Goal: Answer question/provide support: Share knowledge or assist other users

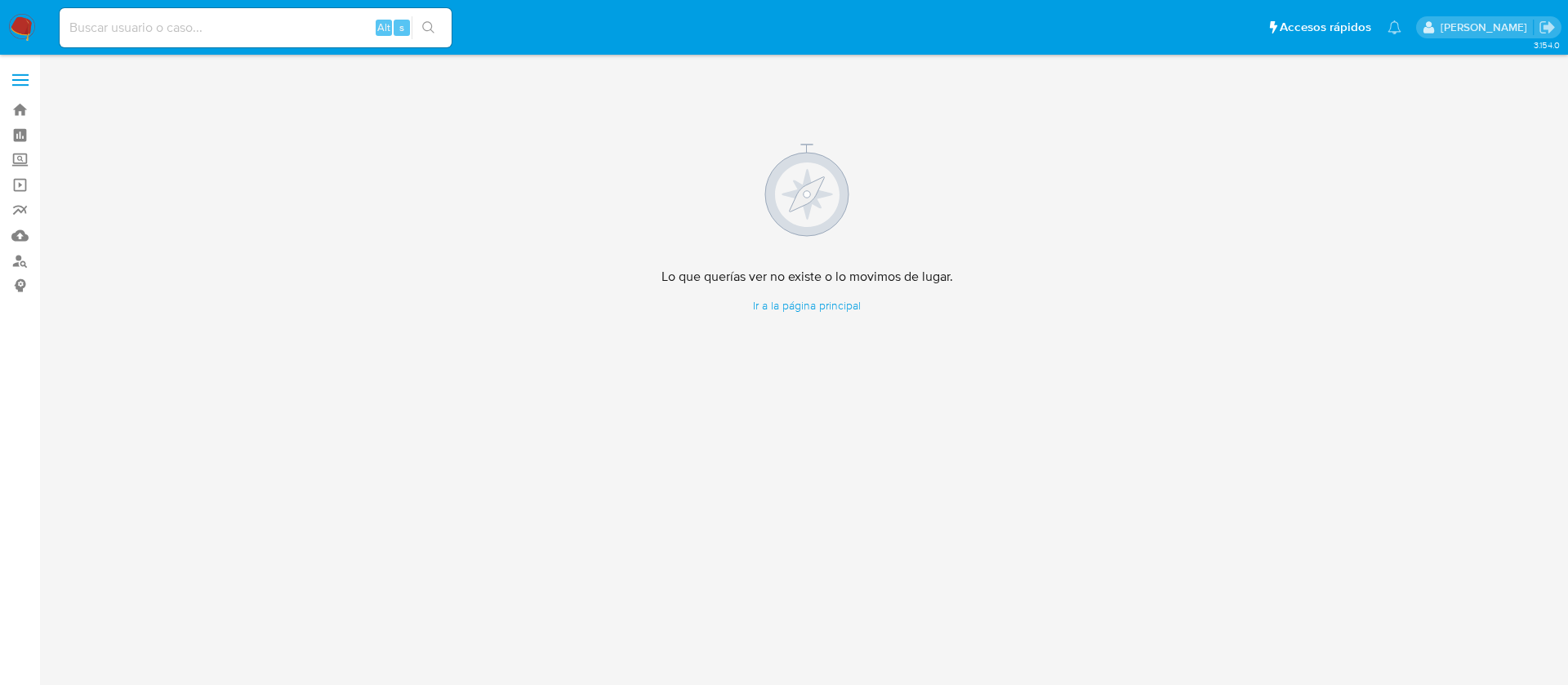
click at [22, 30] on img at bounding box center [21, 27] width 28 height 28
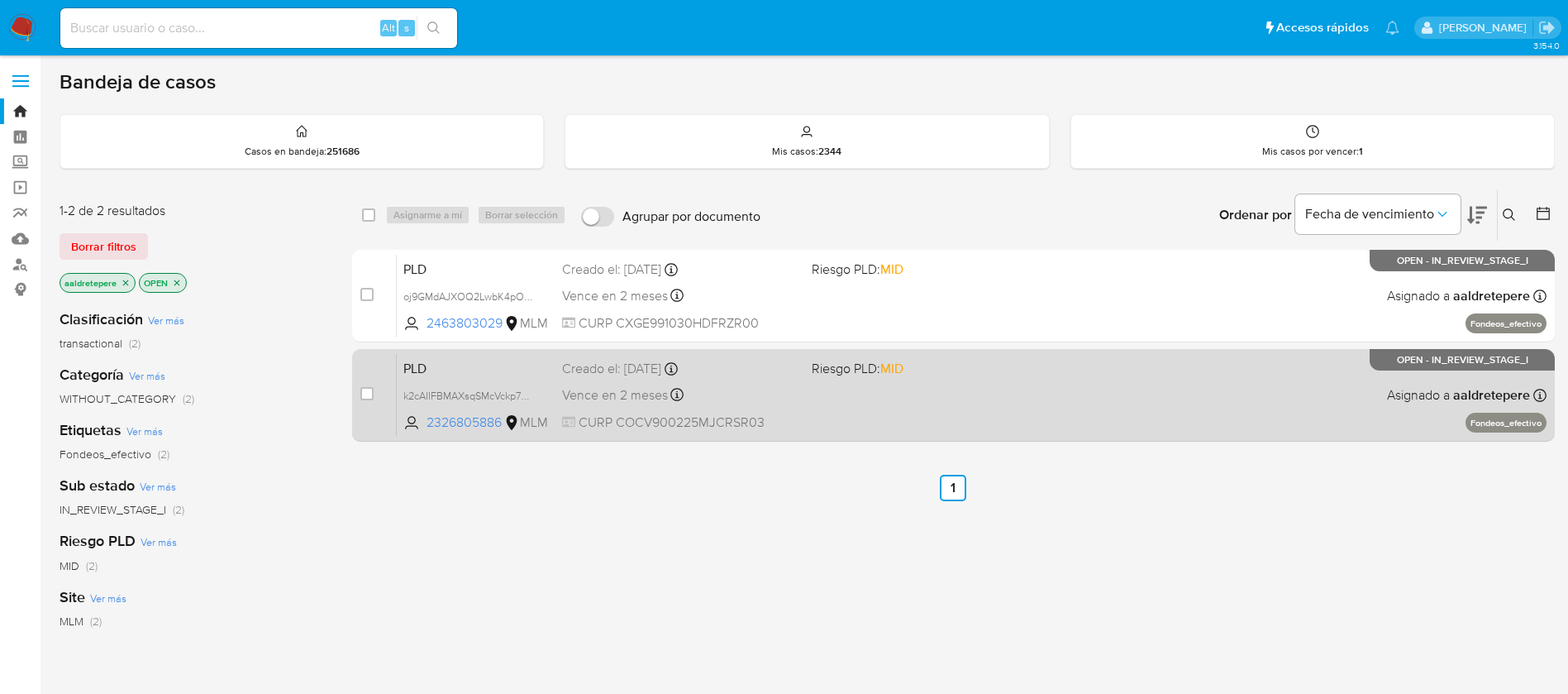
click at [653, 389] on span "Vence en 2 meses" at bounding box center [615, 395] width 106 height 19
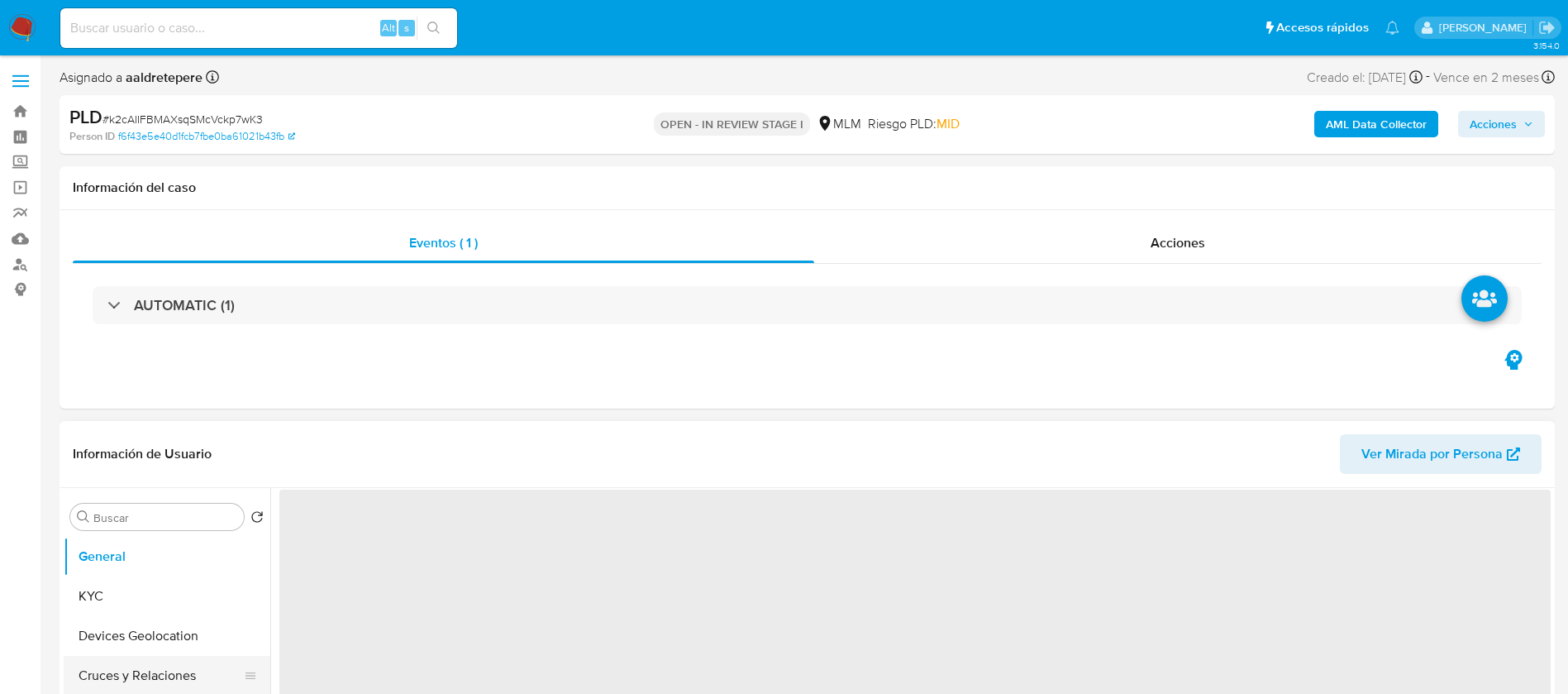
click at [96, 656] on button "Cruces y Relaciones" at bounding box center [160, 675] width 194 height 40
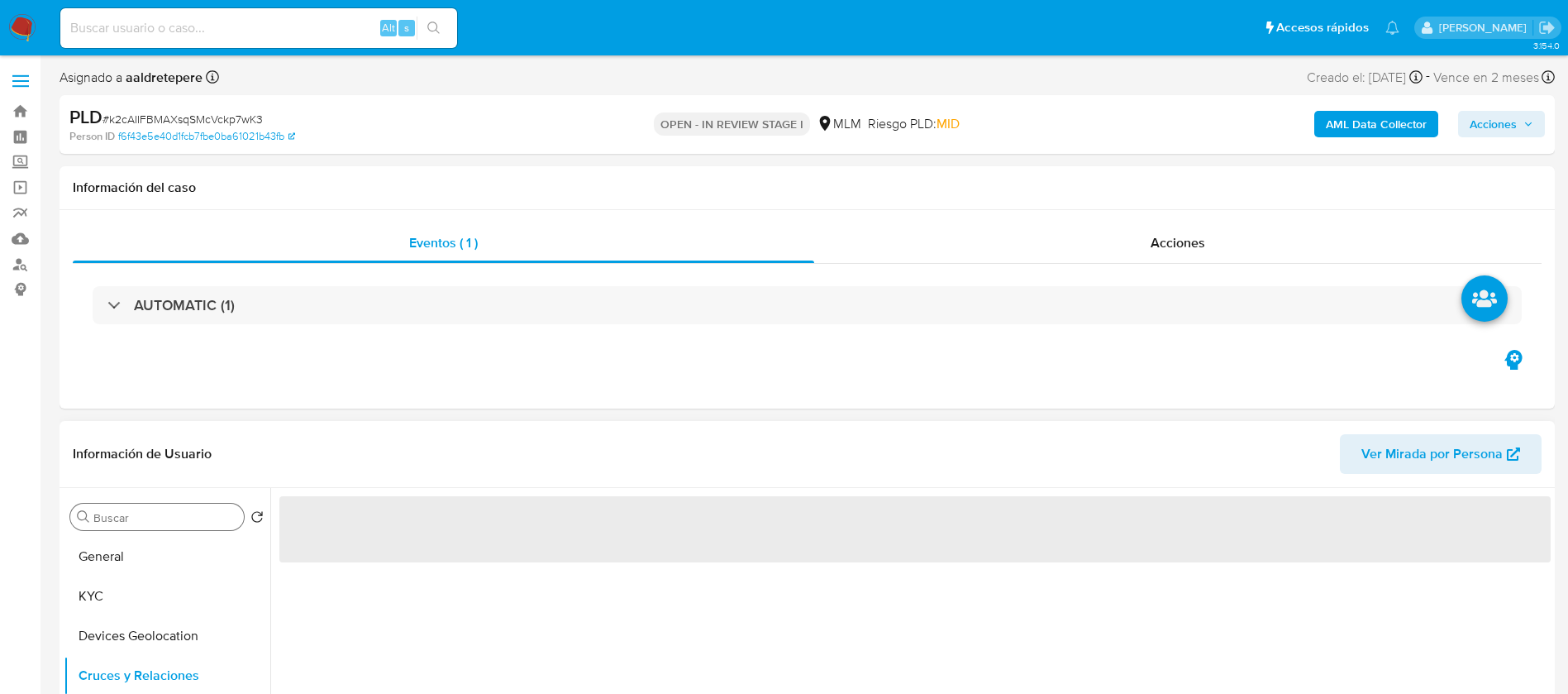
drag, startPoint x: 172, startPoint y: 605, endPoint x: 230, endPoint y: 519, distance: 103.7
click at [172, 607] on button "KYC" at bounding box center [167, 596] width 207 height 40
select select "10"
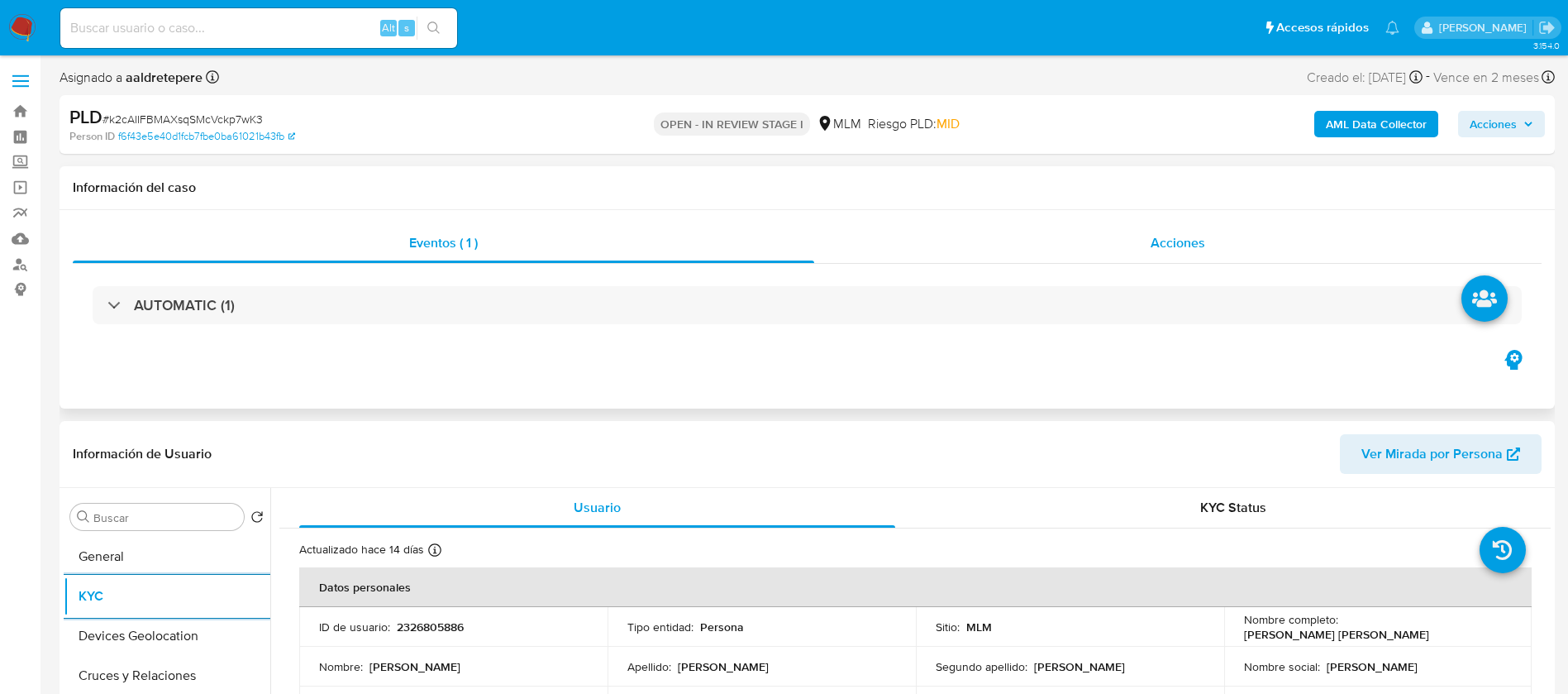
click at [1206, 243] on div "Acciones" at bounding box center [1178, 243] width 728 height 40
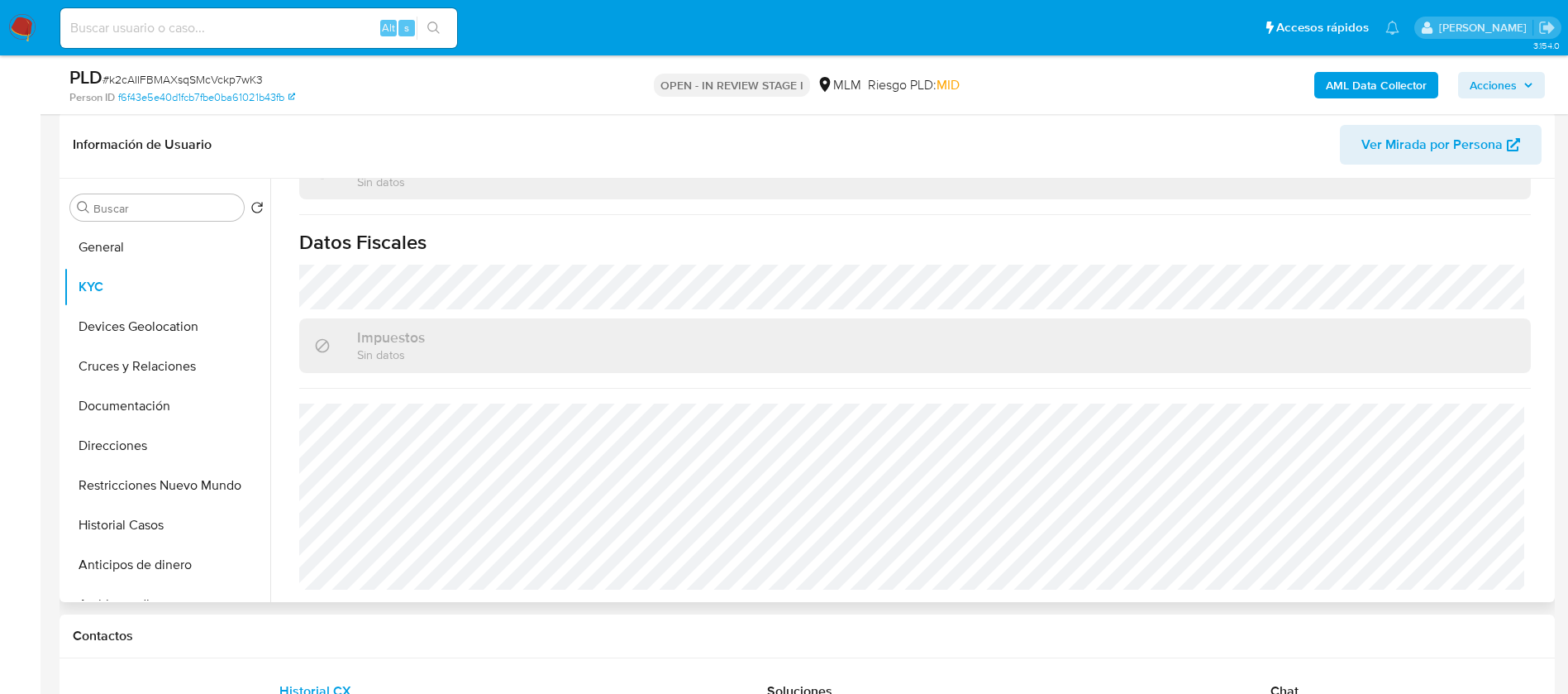
scroll to position [1007, 0]
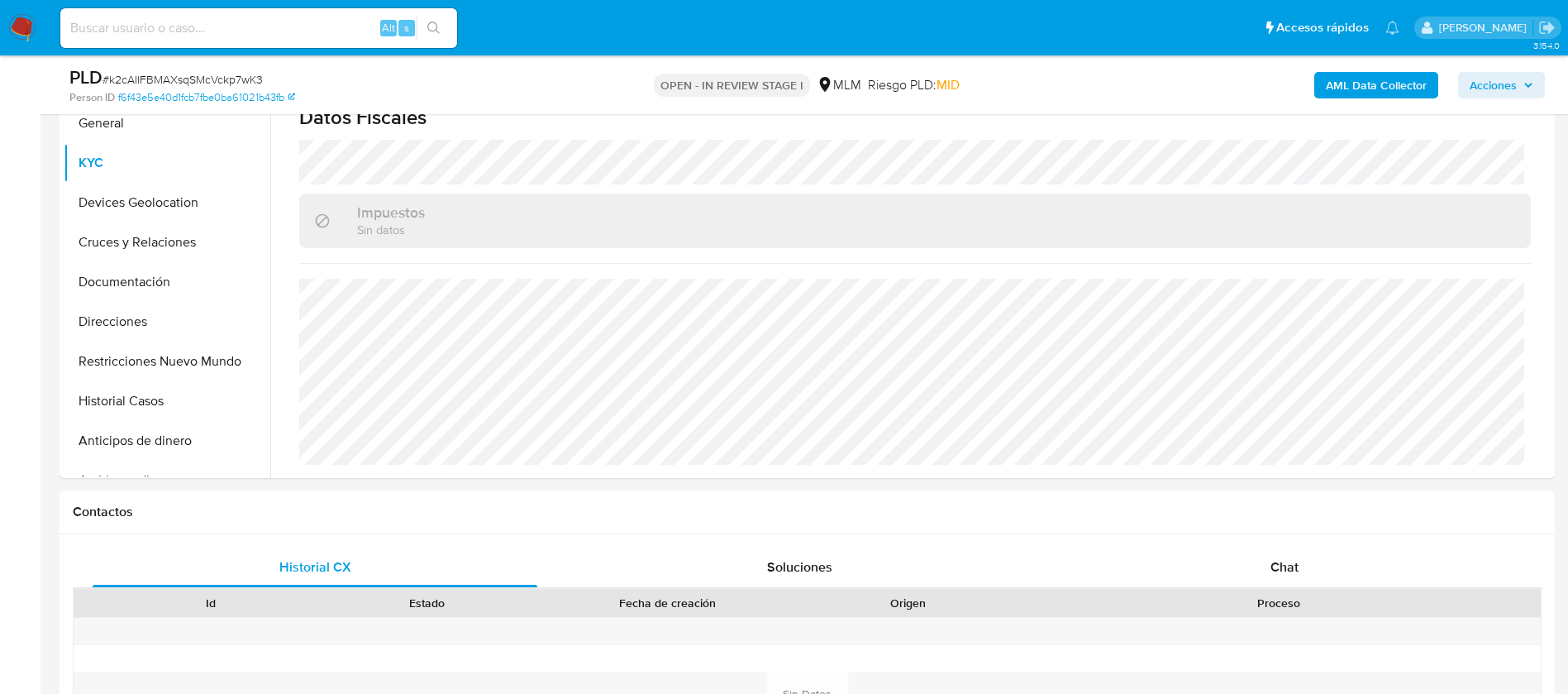
drag, startPoint x: 1270, startPoint y: 557, endPoint x: 1262, endPoint y: 544, distance: 15.3
click at [1271, 558] on div "Chat" at bounding box center [1284, 567] width 444 height 40
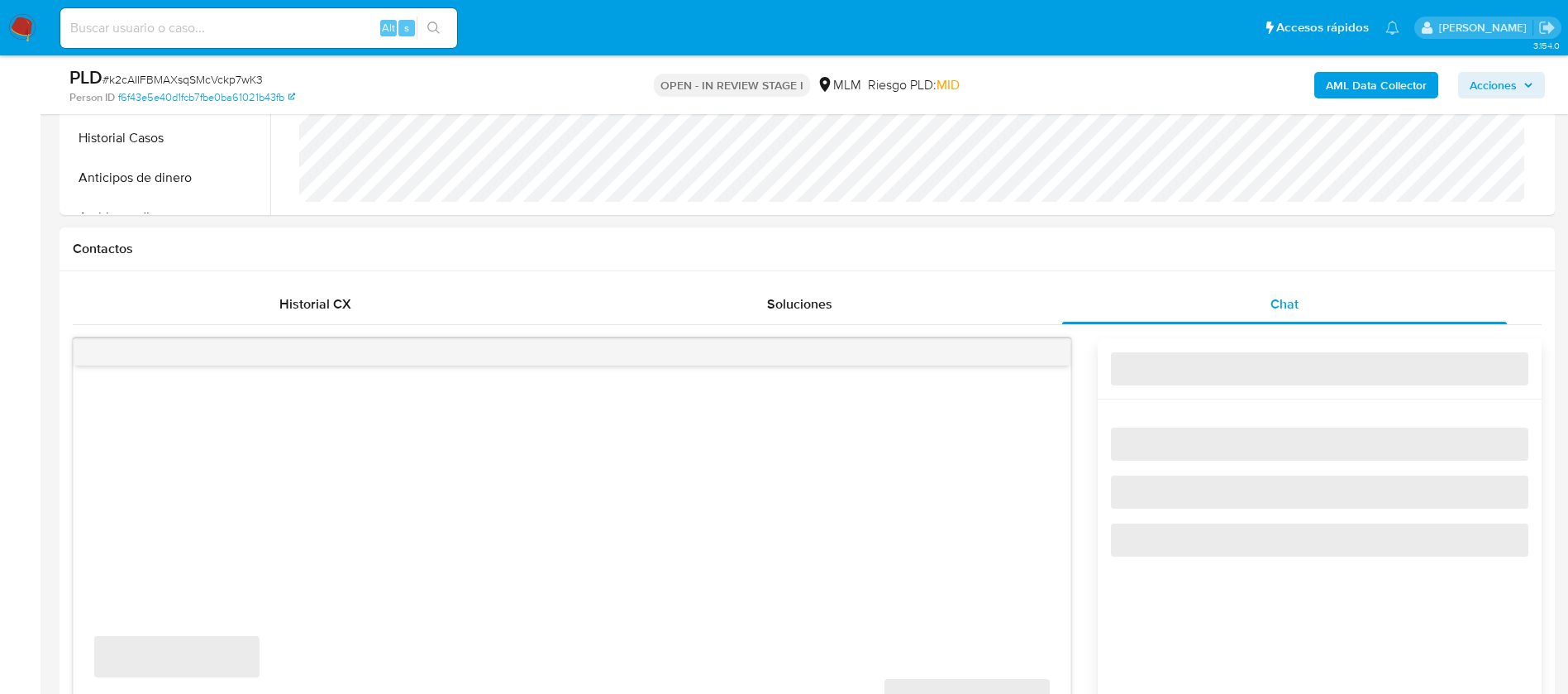
scroll to position [868, 0]
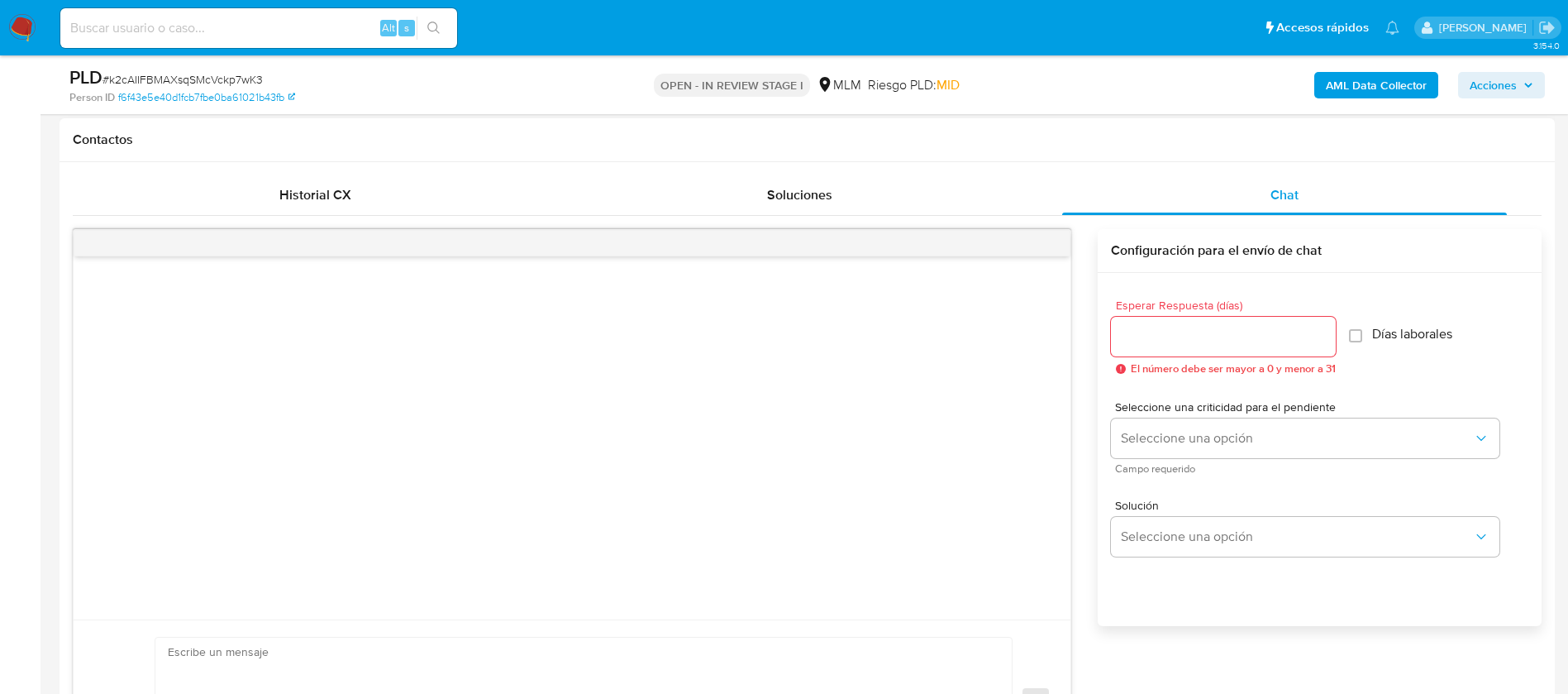
click at [1205, 343] on input "Esperar Respuesta (días)" at bounding box center [1223, 336] width 225 height 21
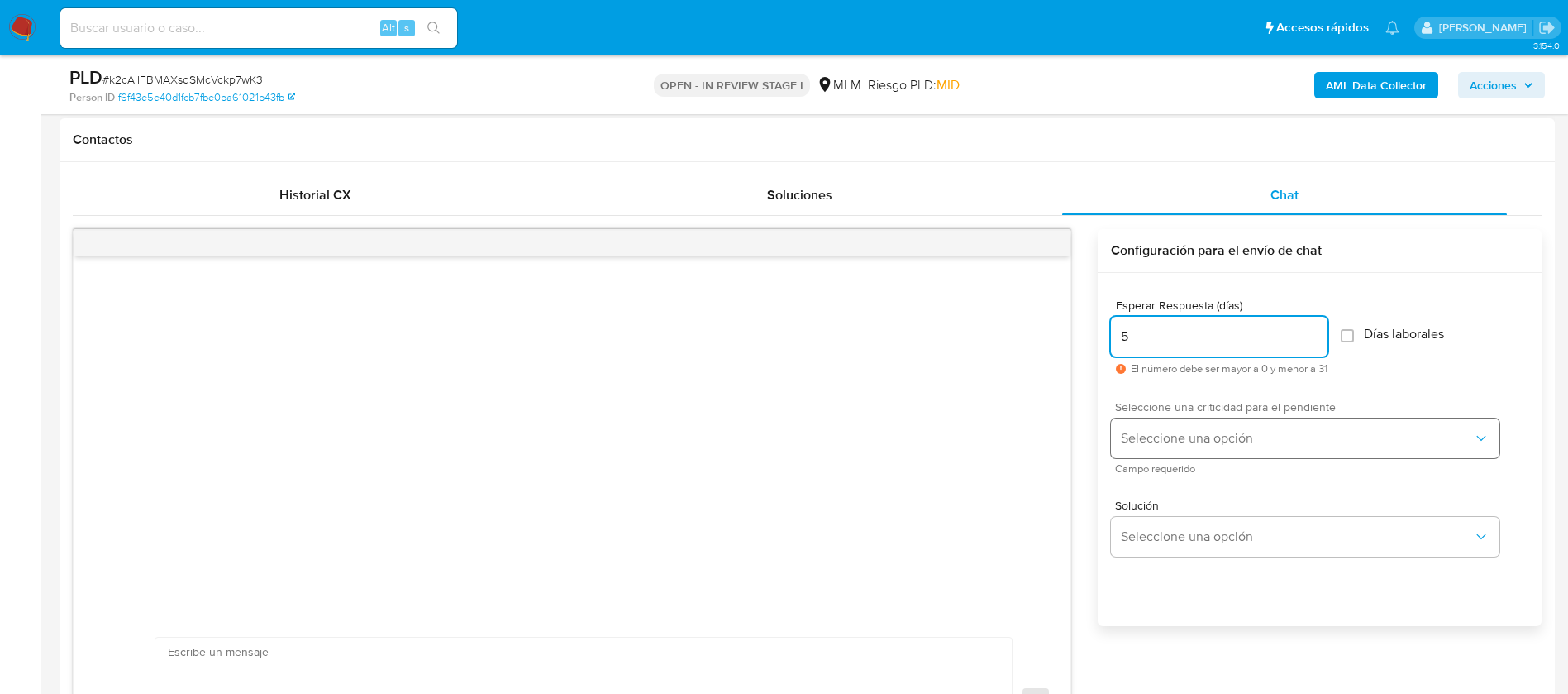
type input "5"
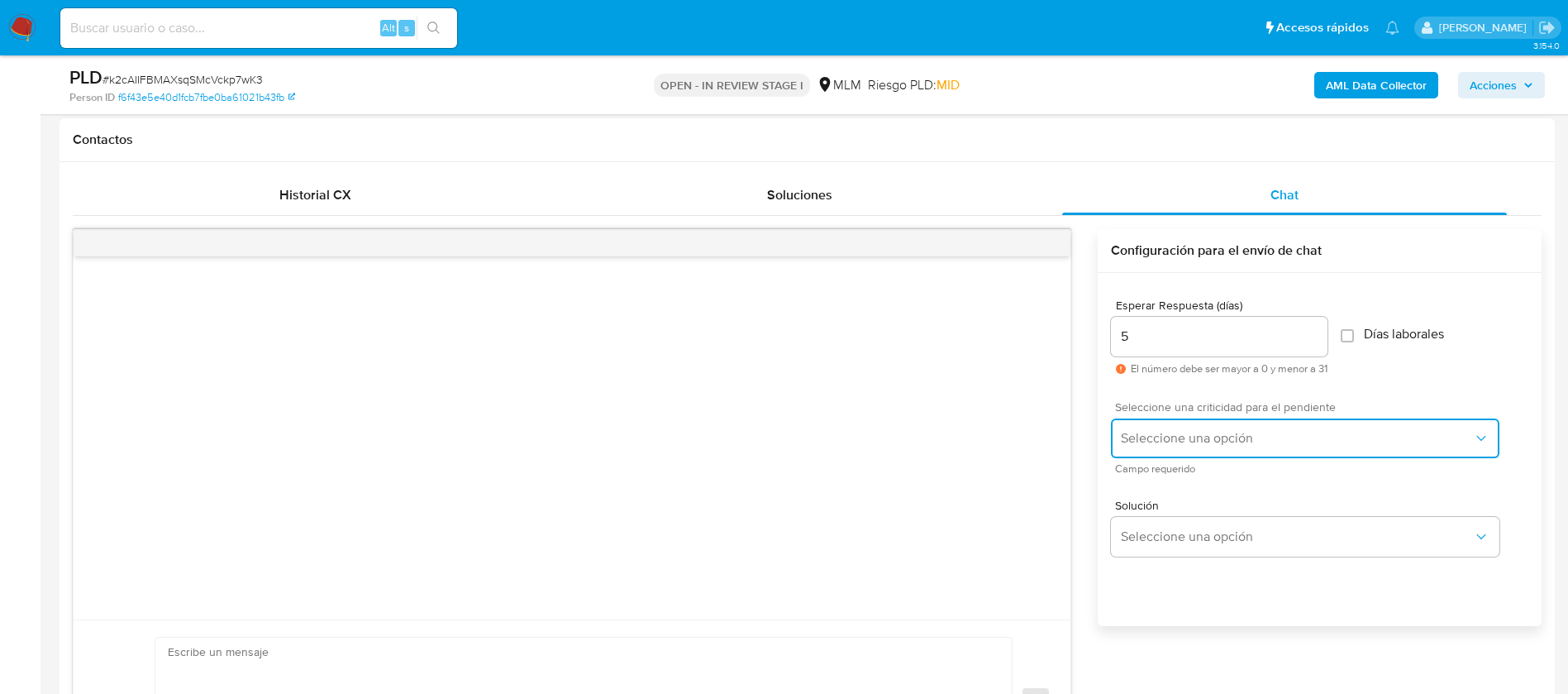
click at [1175, 432] on span "Seleccione una opción" at bounding box center [1296, 438] width 352 height 17
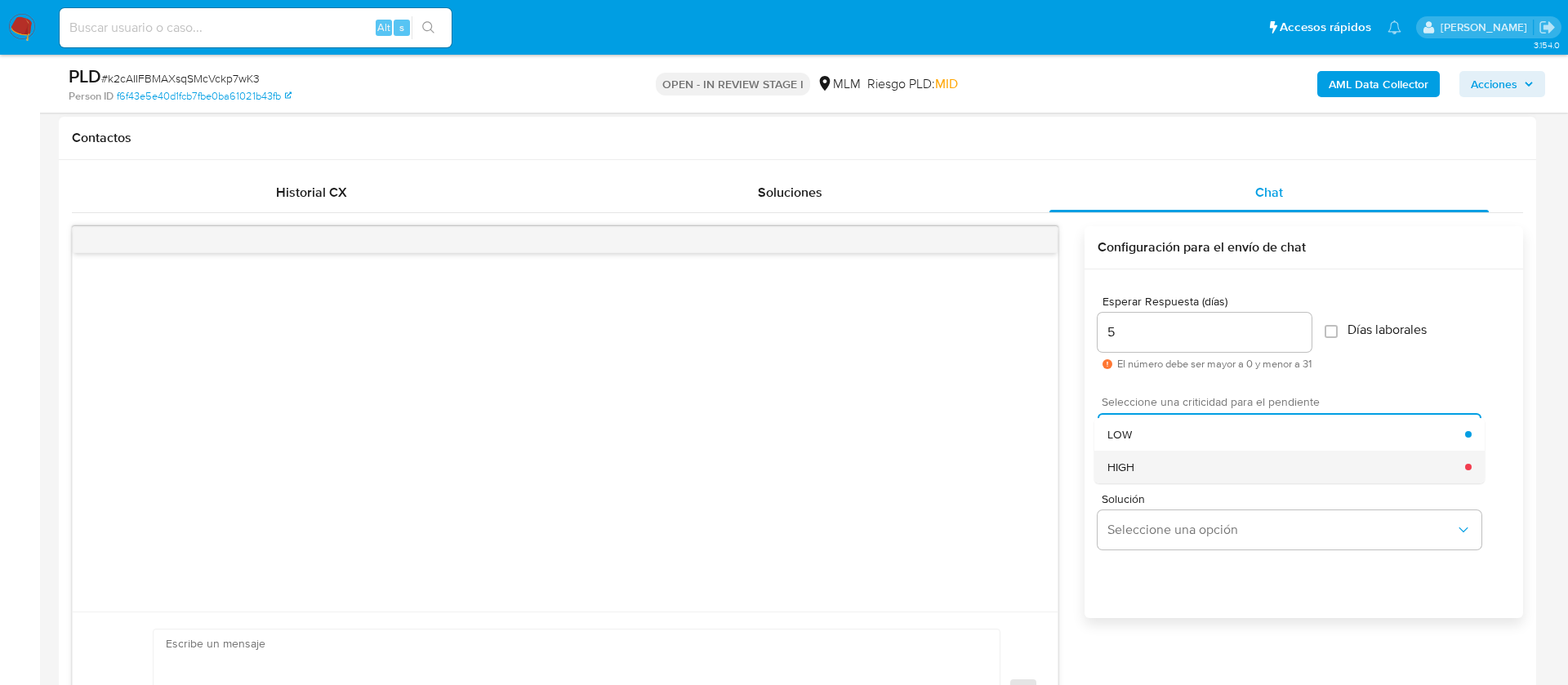
click at [1137, 461] on div "HIGH" at bounding box center [1286, 467] width 358 height 33
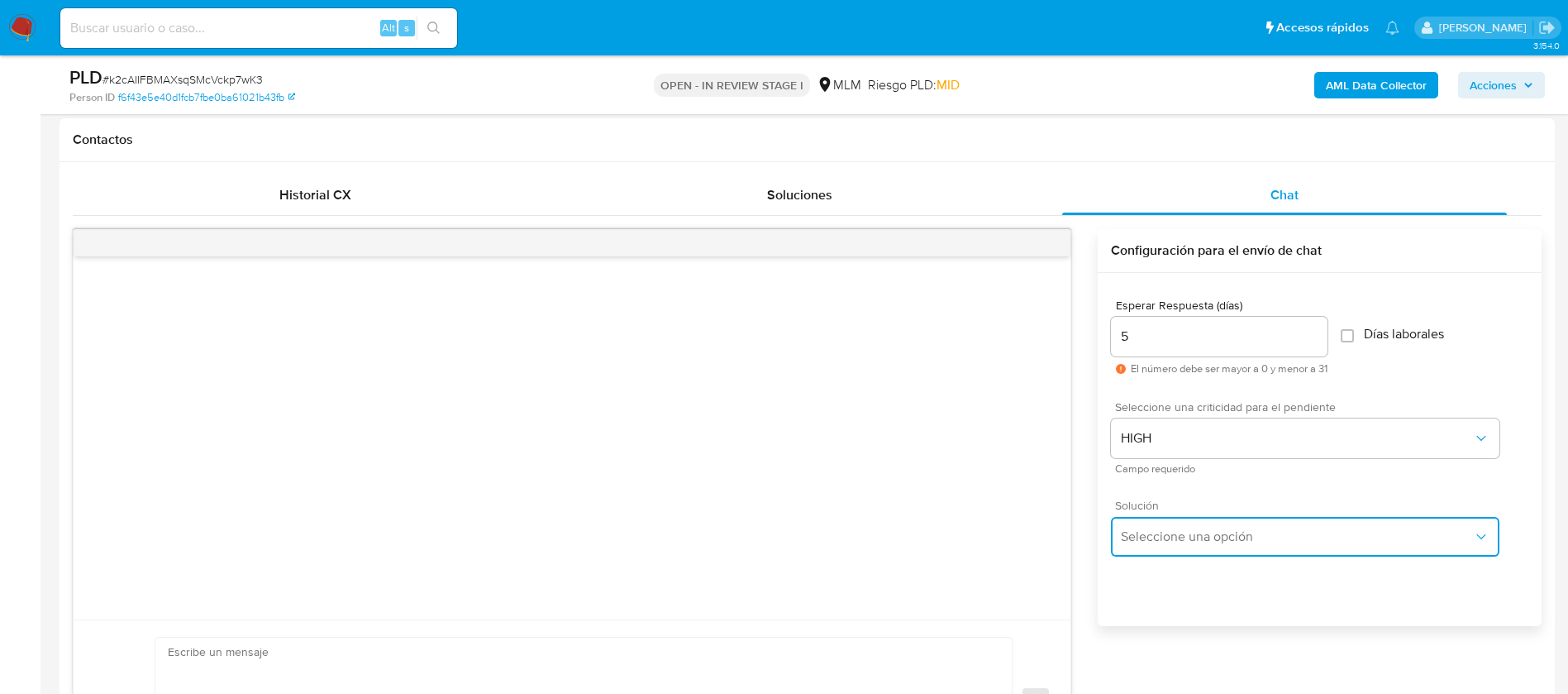
click at [1174, 534] on span "Seleccione una opción" at bounding box center [1296, 536] width 352 height 17
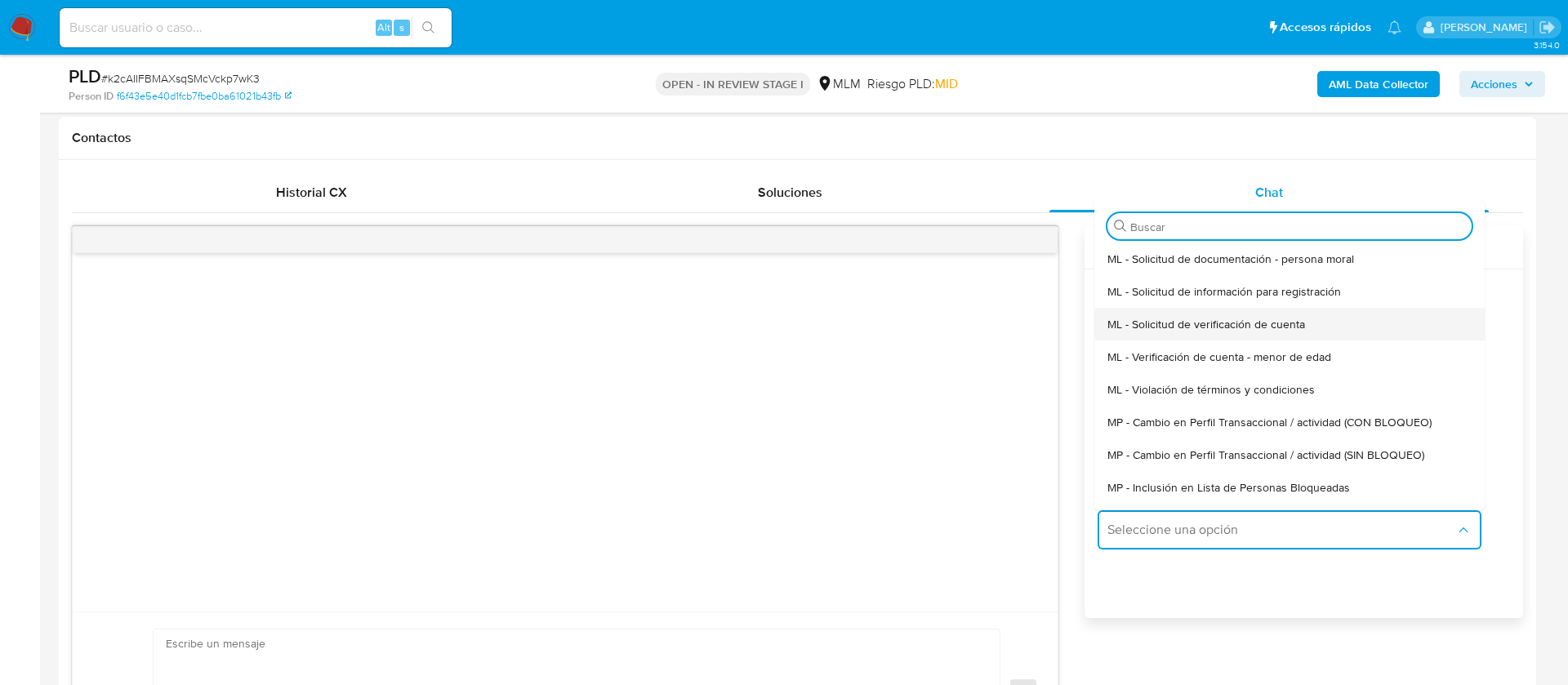
click at [1178, 329] on span "ML - Solicitud de verificación de cuenta" at bounding box center [1205, 323] width 197 height 14
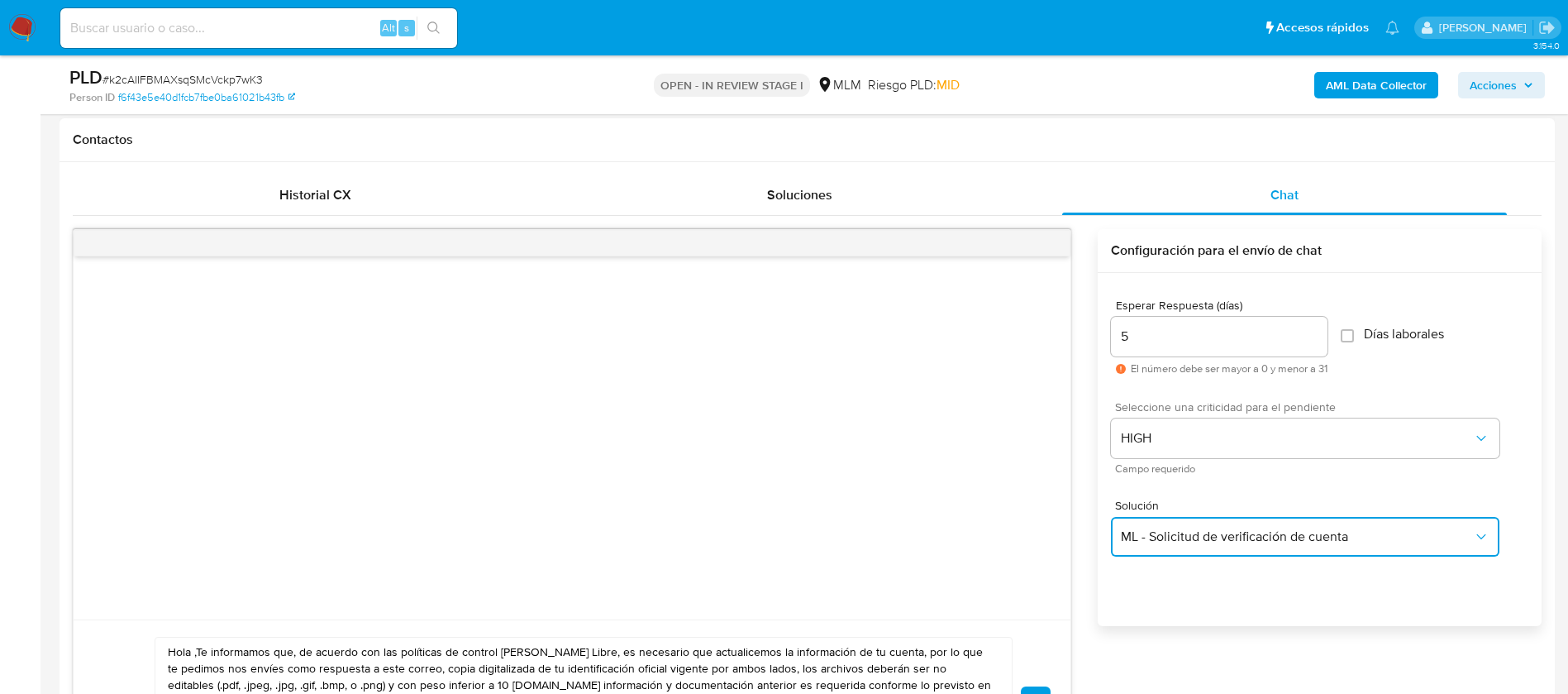
scroll to position [1241, 0]
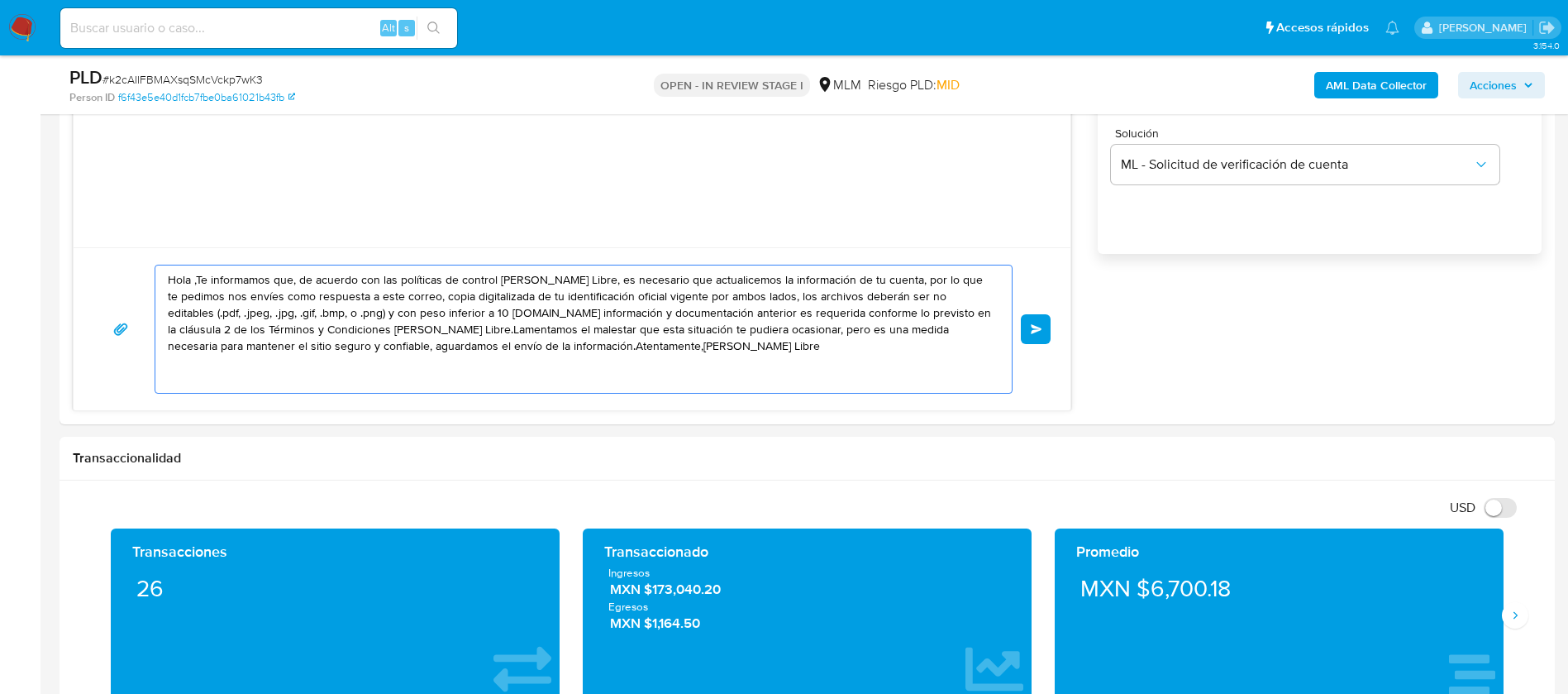
drag, startPoint x: 669, startPoint y: 351, endPoint x: 0, endPoint y: 223, distance: 681.1
paste textarea "ESTIMADA VERONICA JAZMIN CORDOVA CASTILLO, Te comunicamos que se ha identificad…"
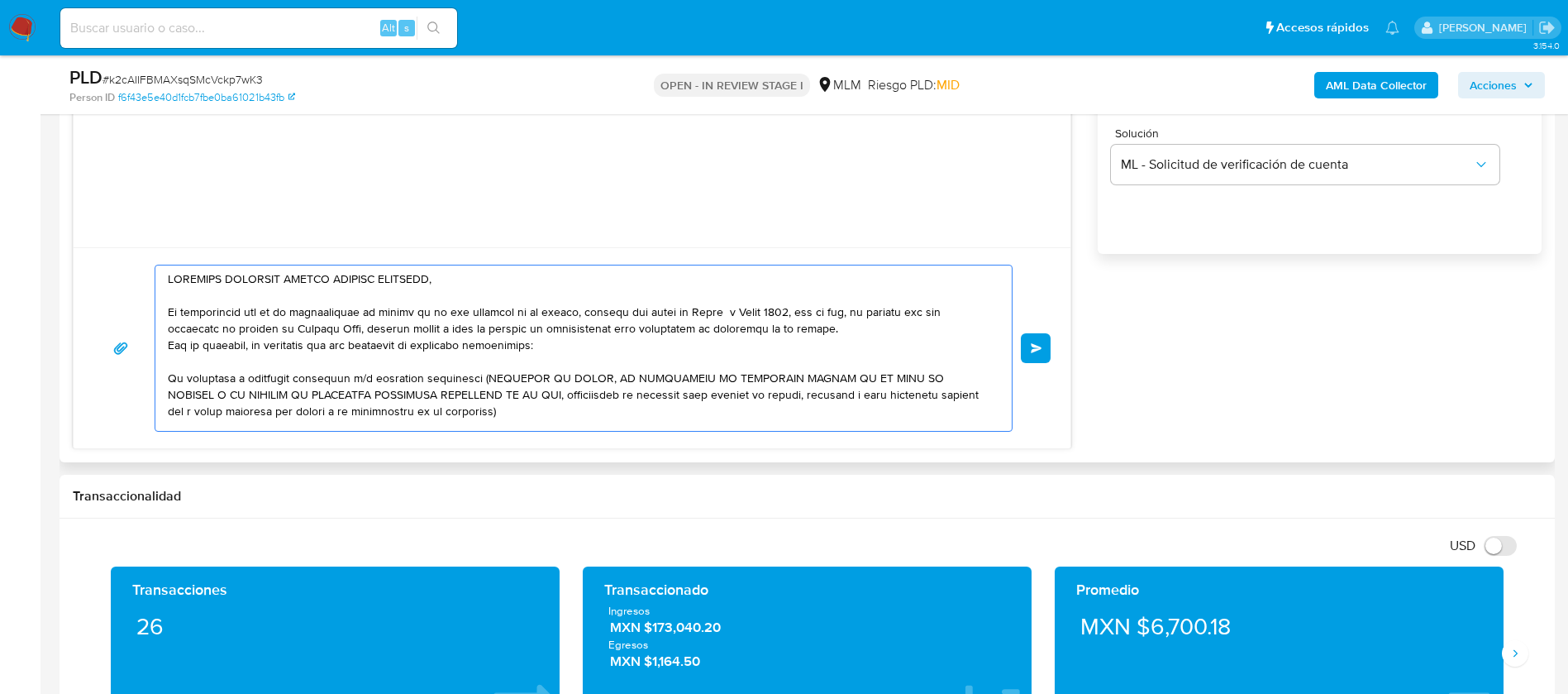
scroll to position [0, 0]
type textarea "ESTIMADA VERONICA JAZMIN CORDOVA CASTILLO, Te comunicamos que se ha identificad…"
click at [1034, 345] on span "Enviar" at bounding box center [1037, 348] width 12 height 10
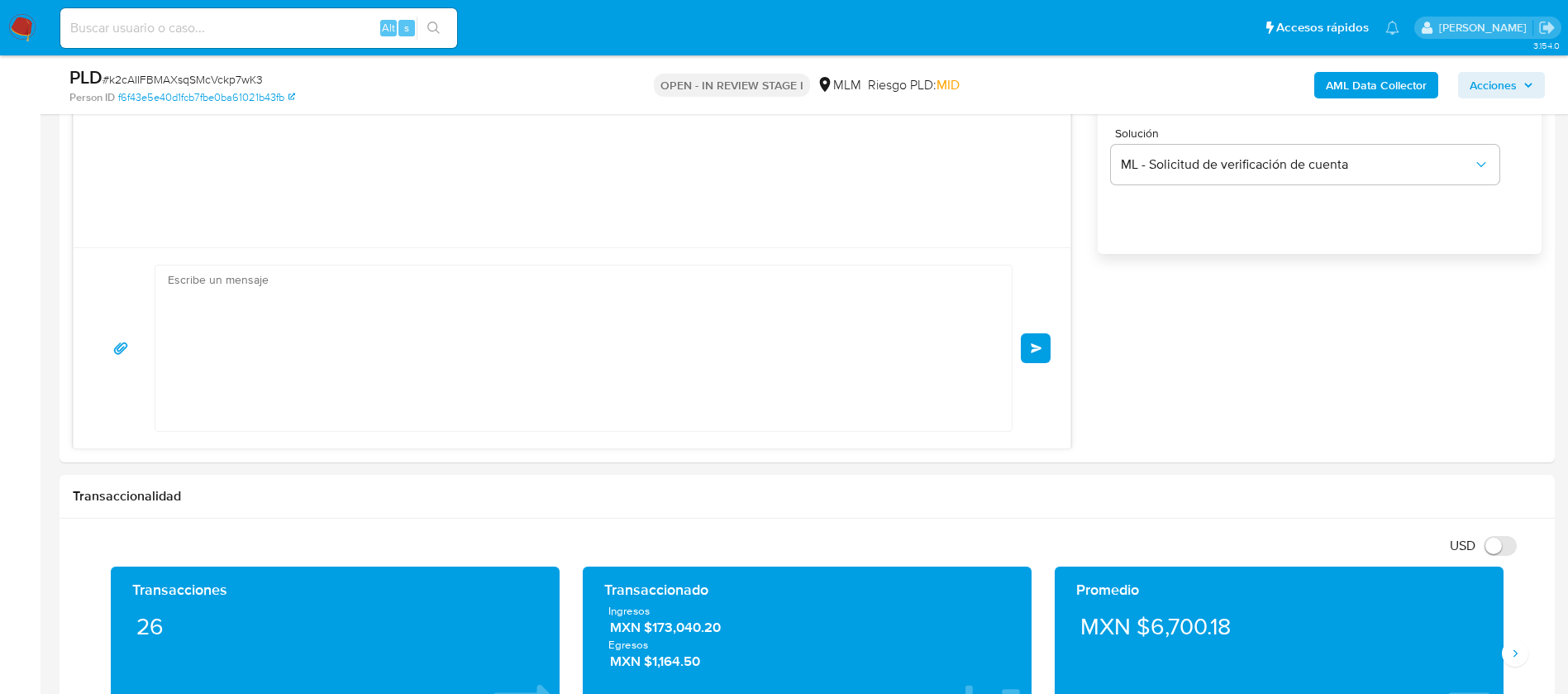
scroll to position [168, 0]
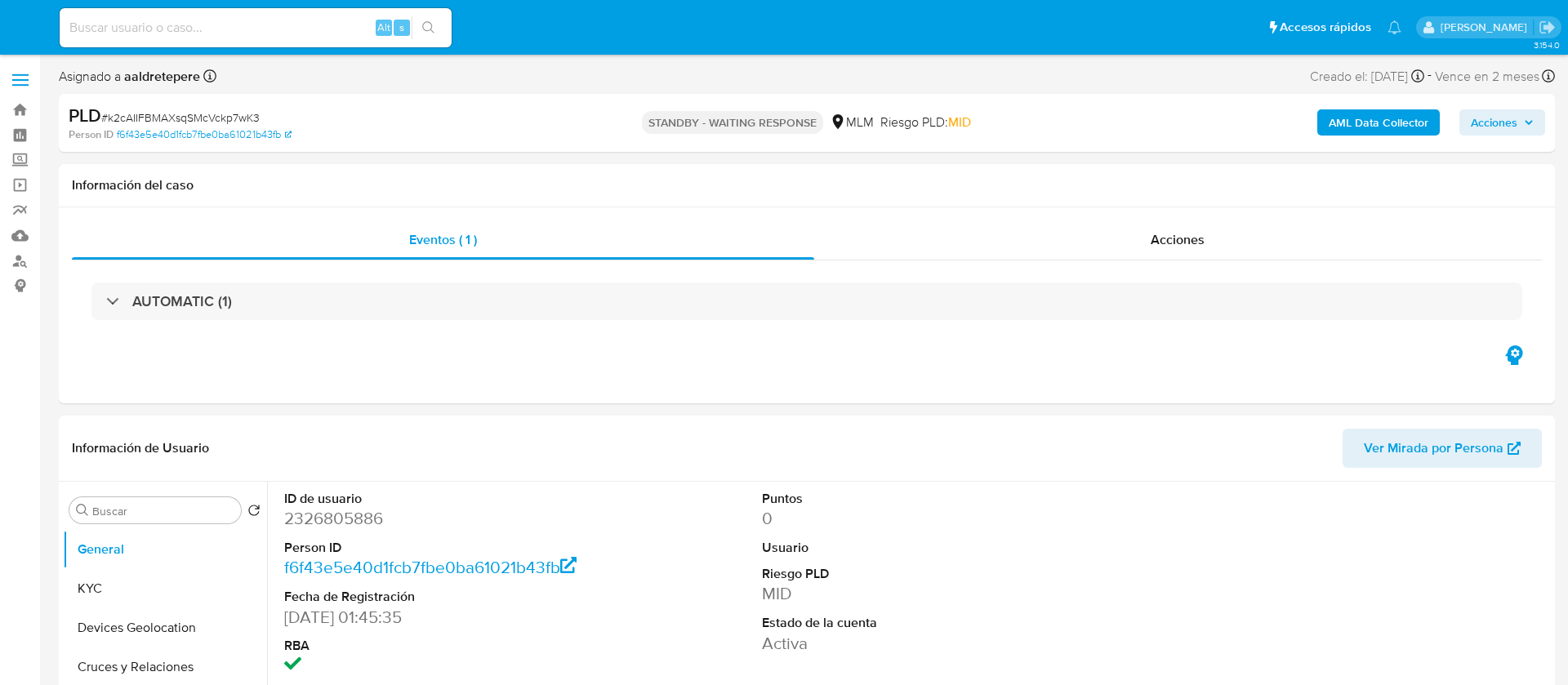
select select "10"
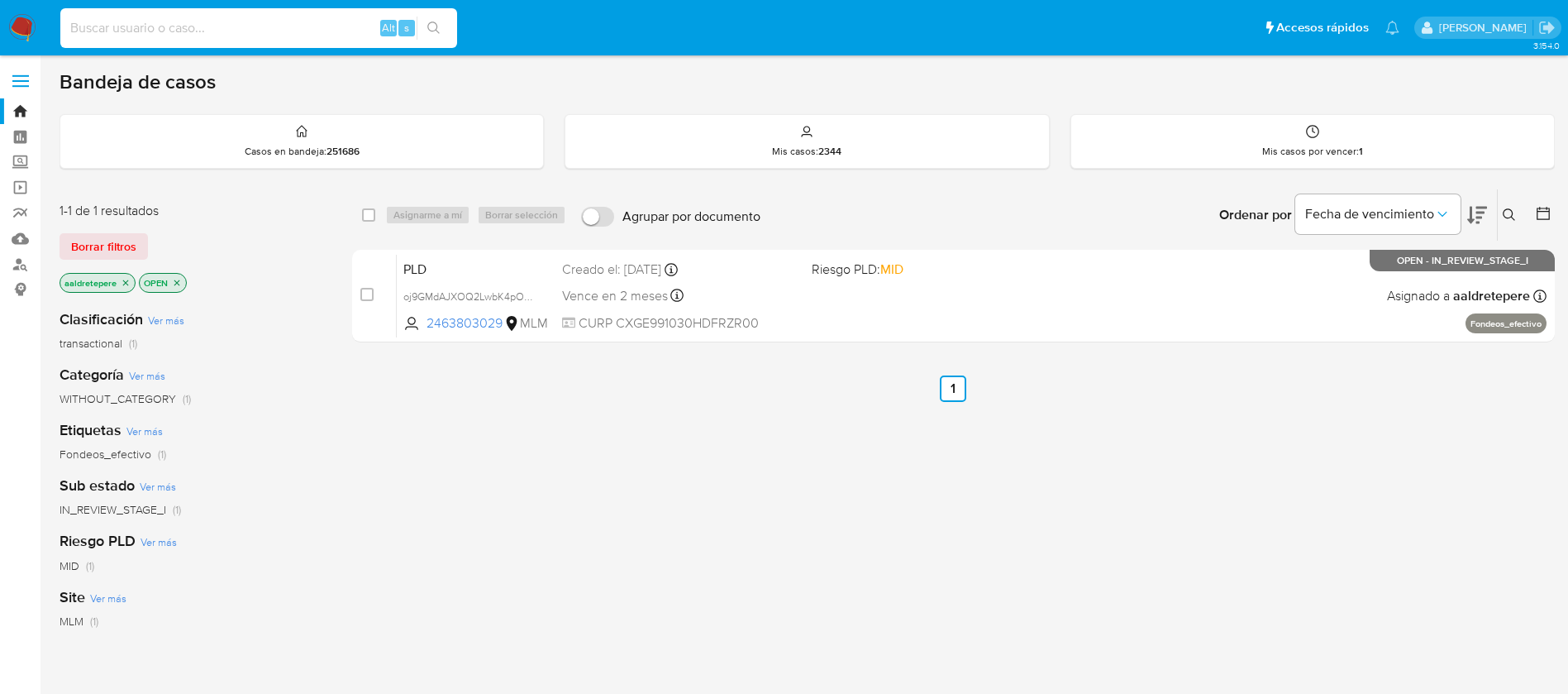
click at [250, 21] on input at bounding box center [258, 28] width 397 height 21
paste input "367898346"
type input "367898346"
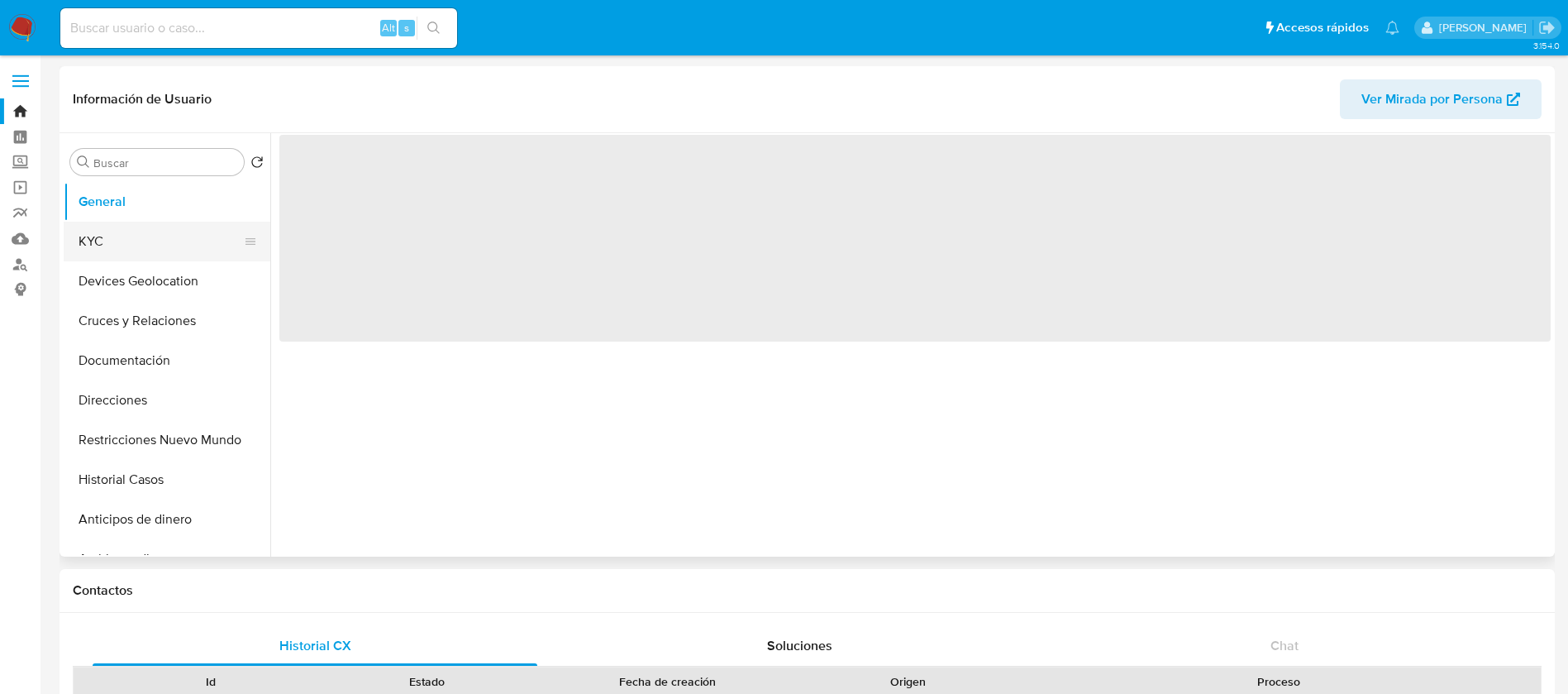
click at [129, 241] on button "KYC" at bounding box center [160, 241] width 194 height 40
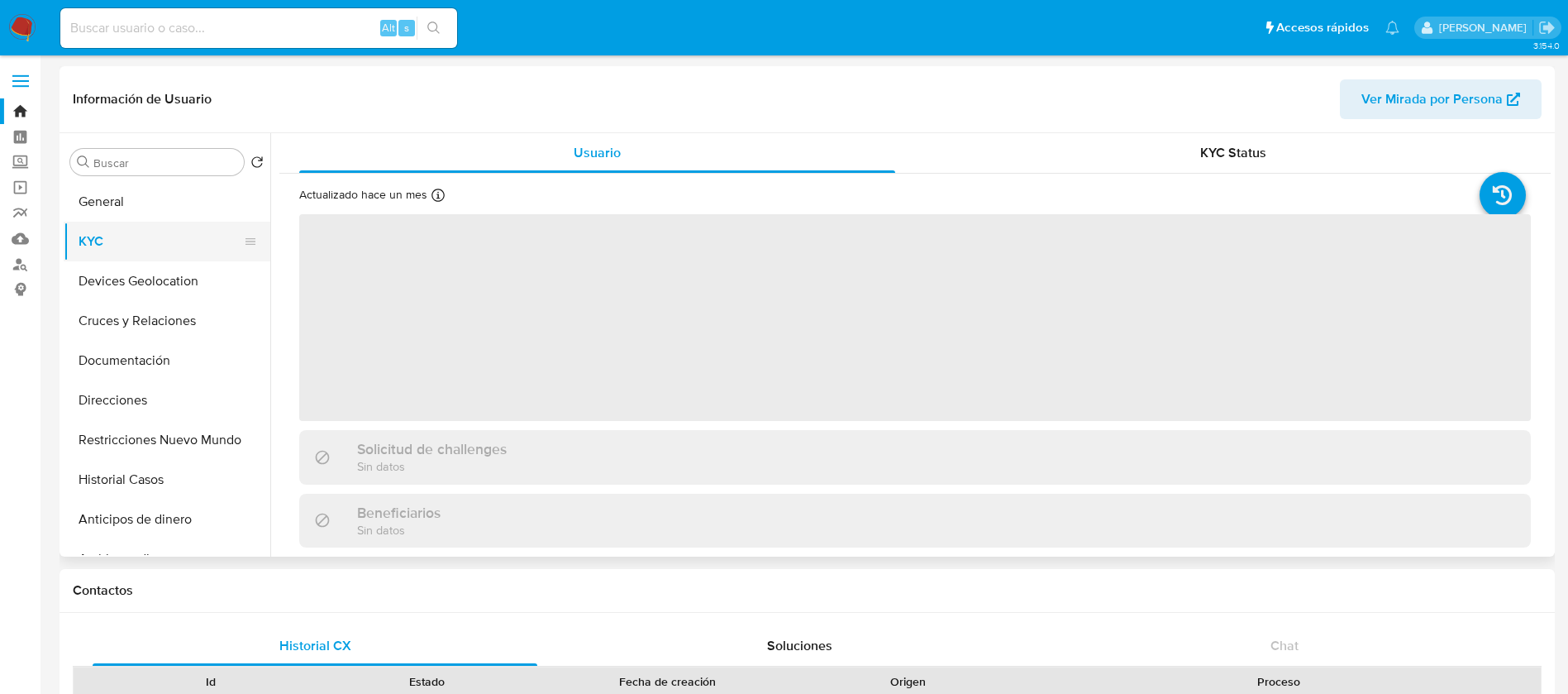
select select "10"
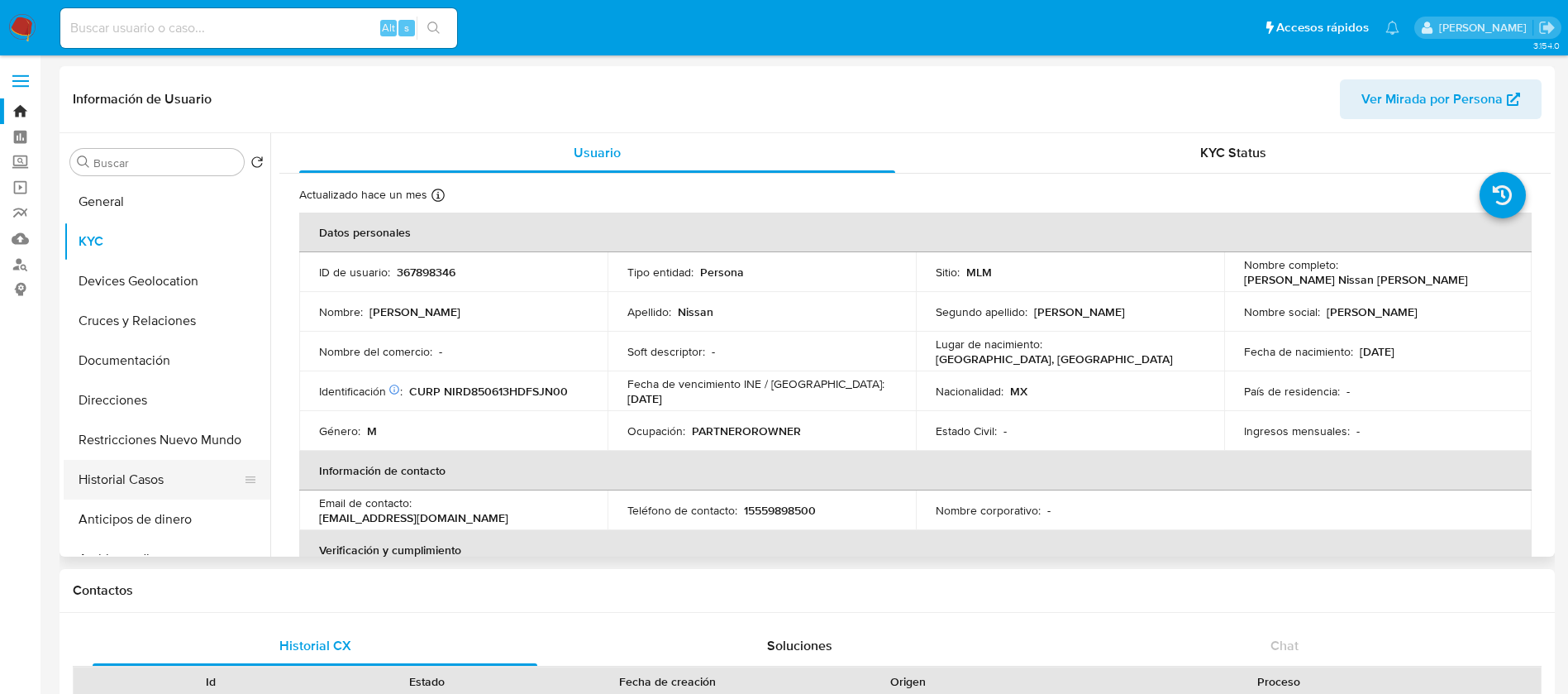
click at [151, 487] on button "Historial Casos" at bounding box center [160, 480] width 194 height 40
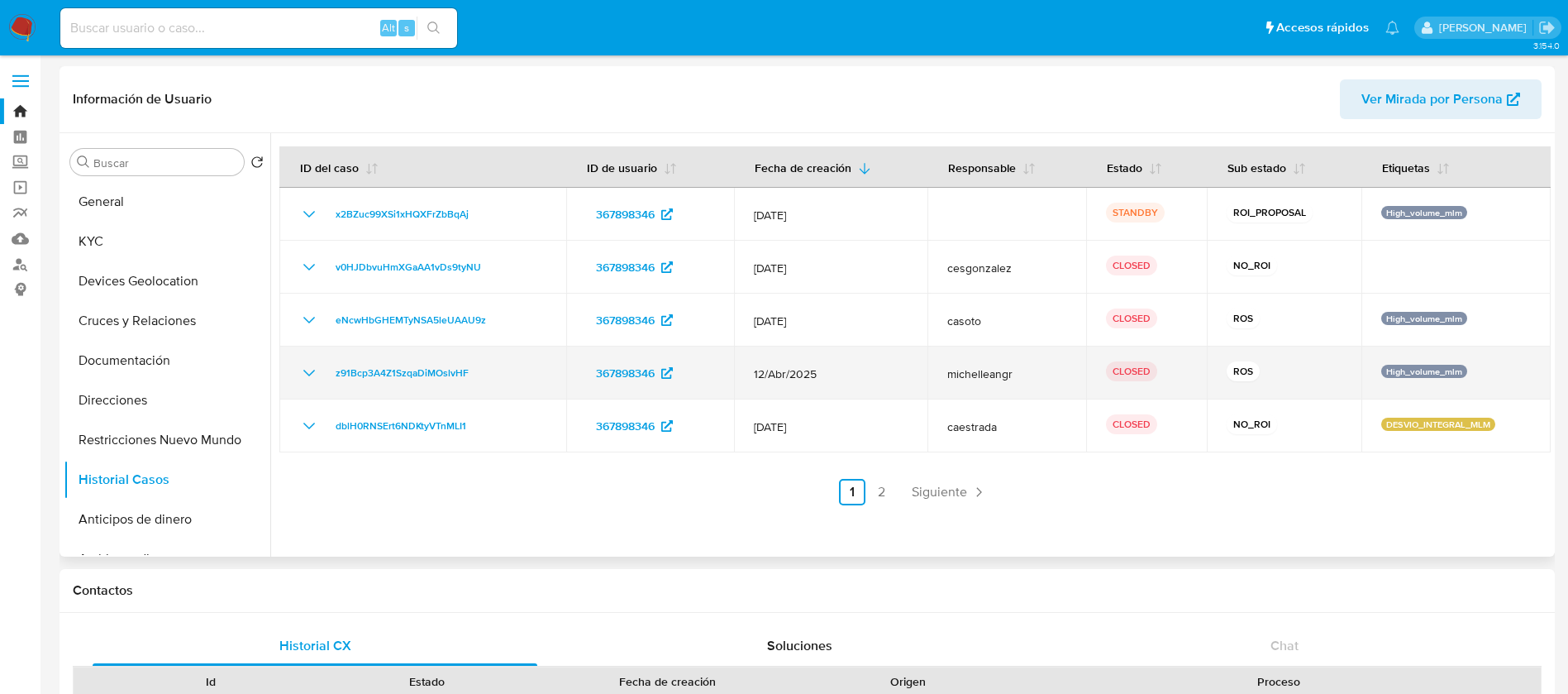
click at [306, 371] on icon "Mostrar/Ocultar" at bounding box center [309, 372] width 12 height 7
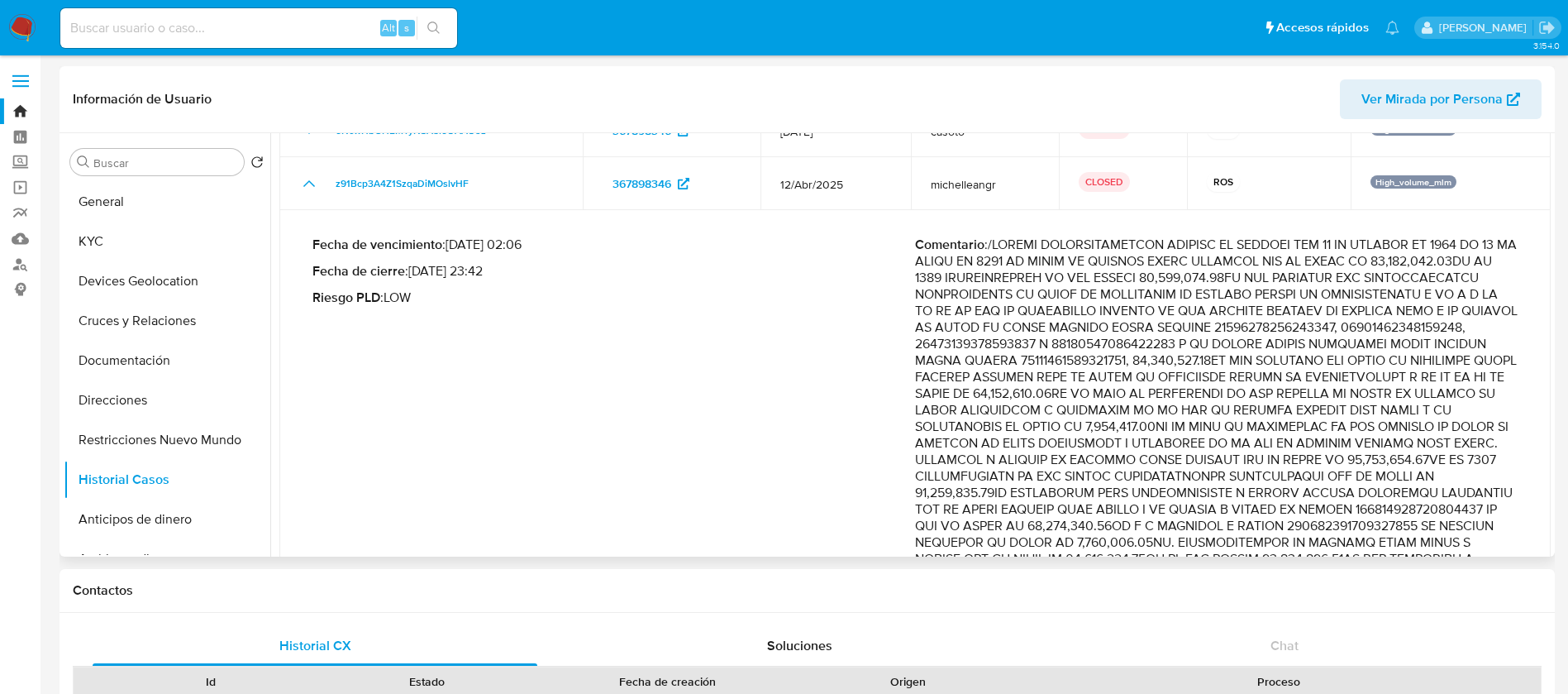
scroll to position [124, 0]
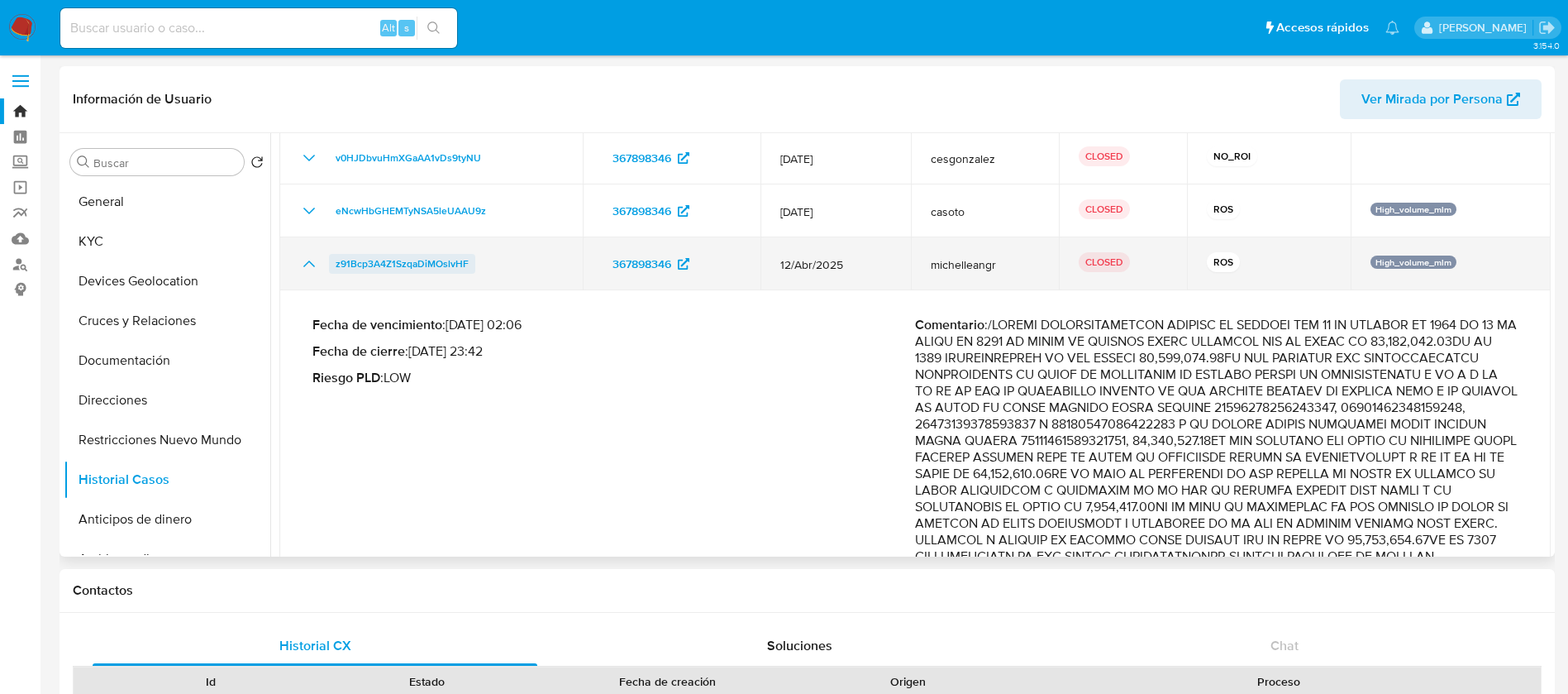
click at [444, 266] on span "z91Bcp3A4Z1SzqaDiMOslvHF" at bounding box center [402, 263] width 134 height 19
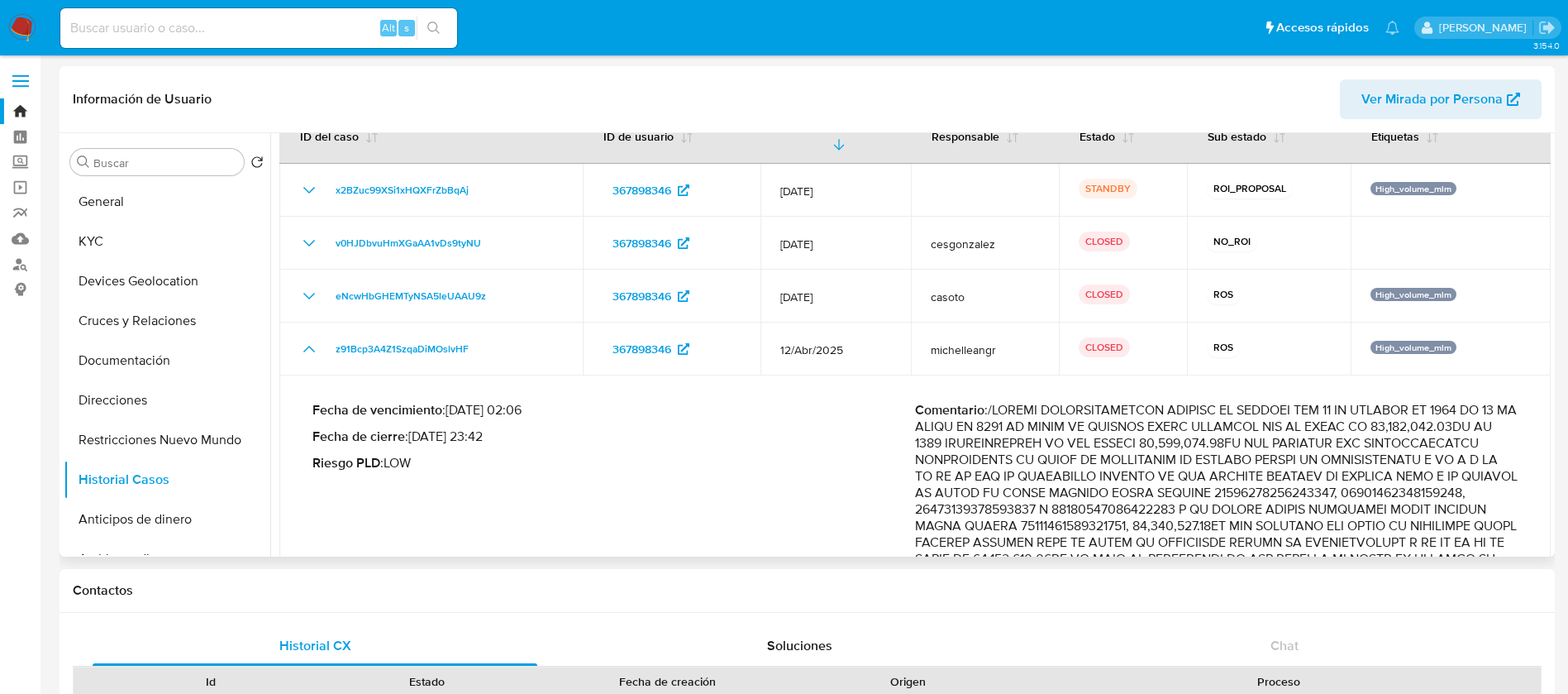
scroll to position [0, 0]
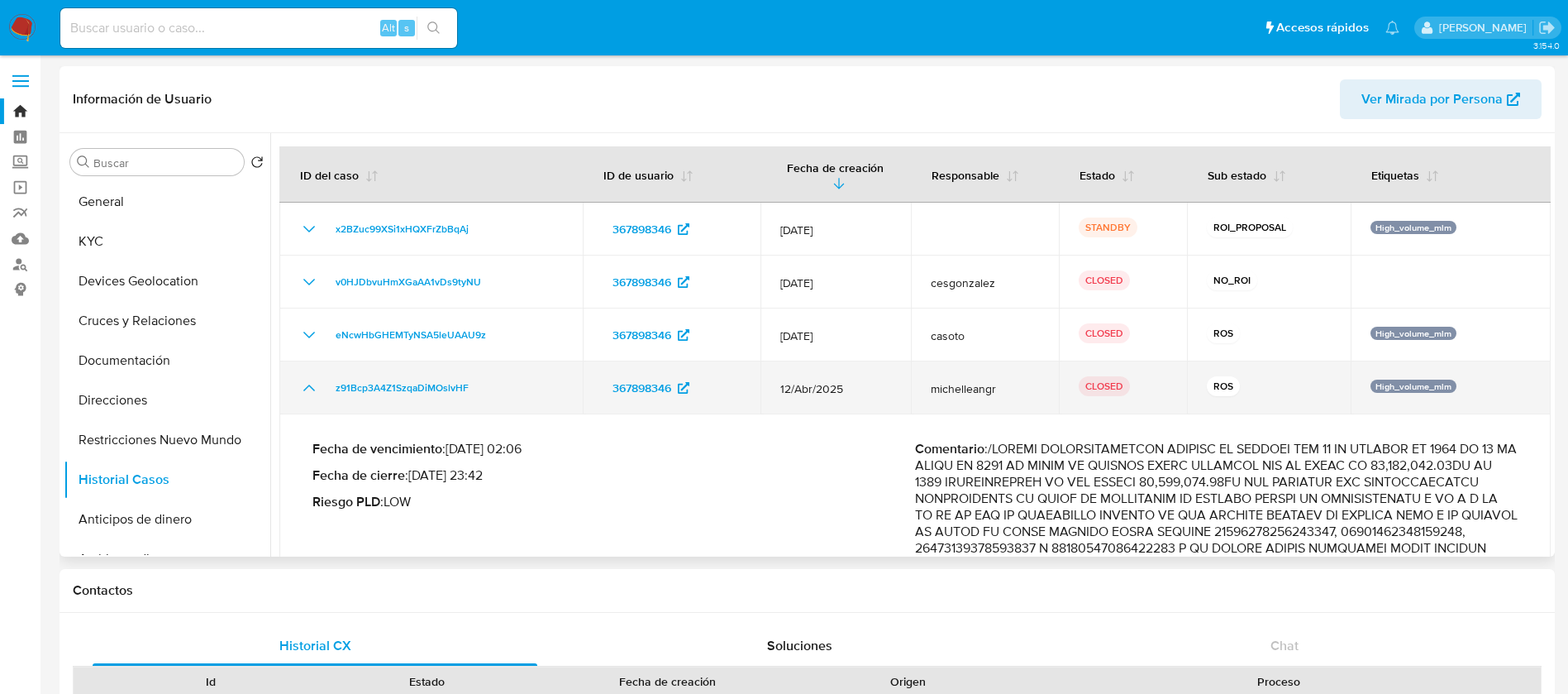
click at [304, 389] on icon "Mostrar/Ocultar" at bounding box center [309, 388] width 19 height 19
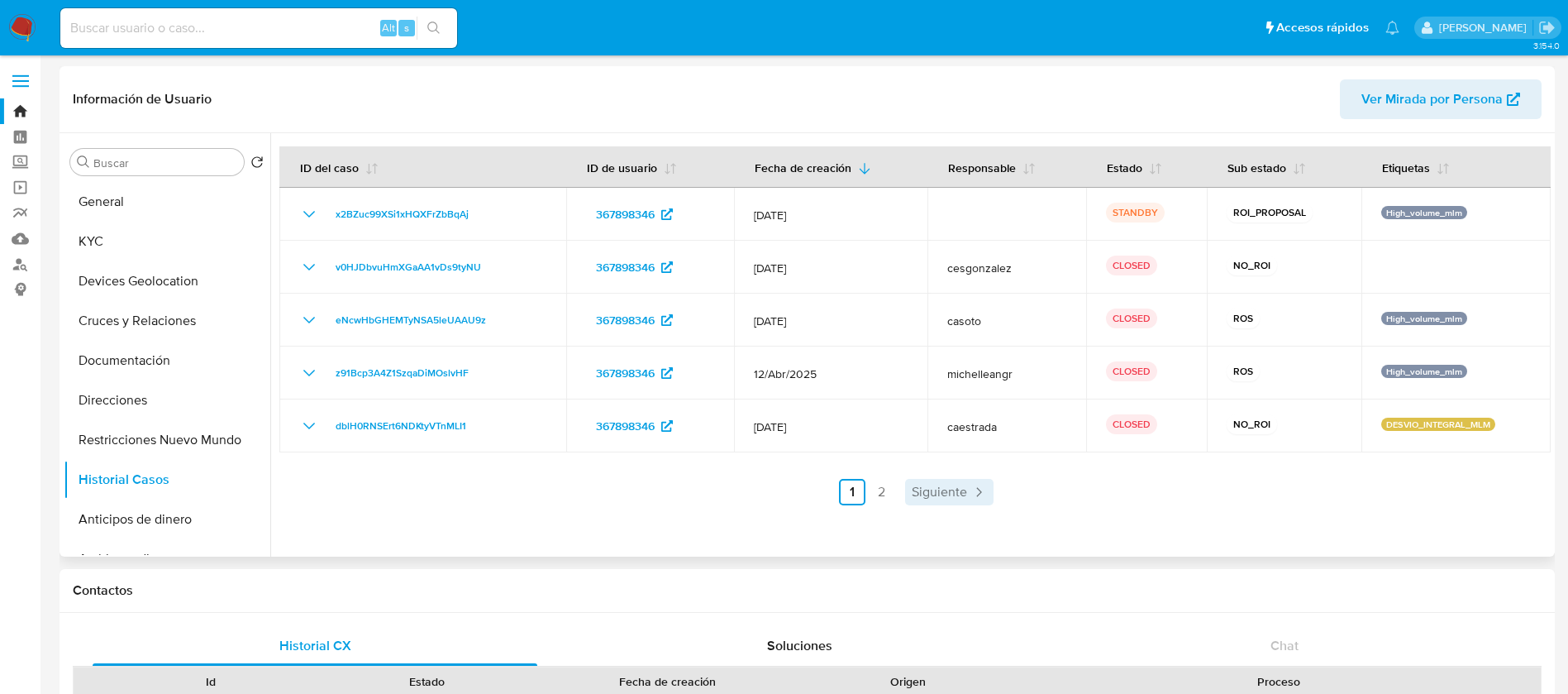
click at [924, 493] on span "Siguiente" at bounding box center [939, 492] width 56 height 14
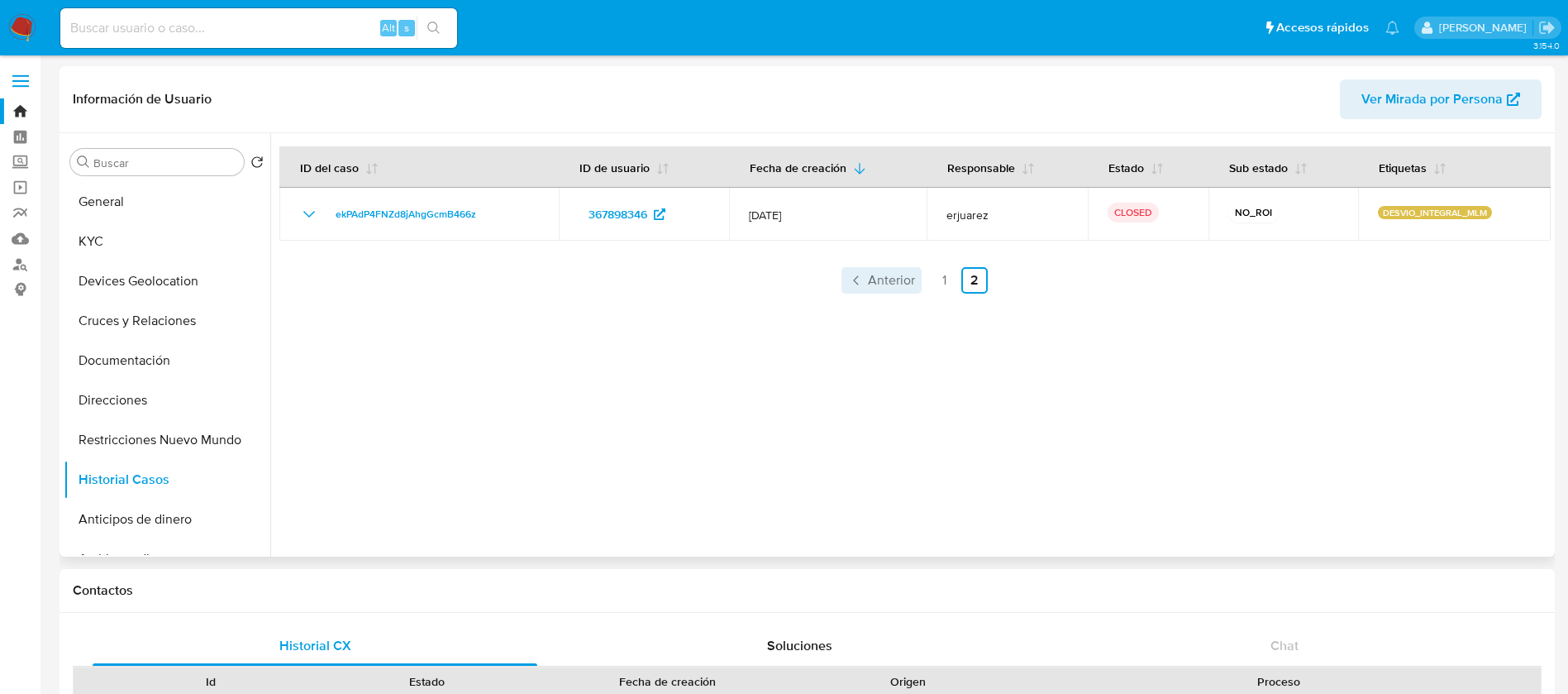
click at [868, 275] on span "Anterior" at bounding box center [892, 281] width 47 height 14
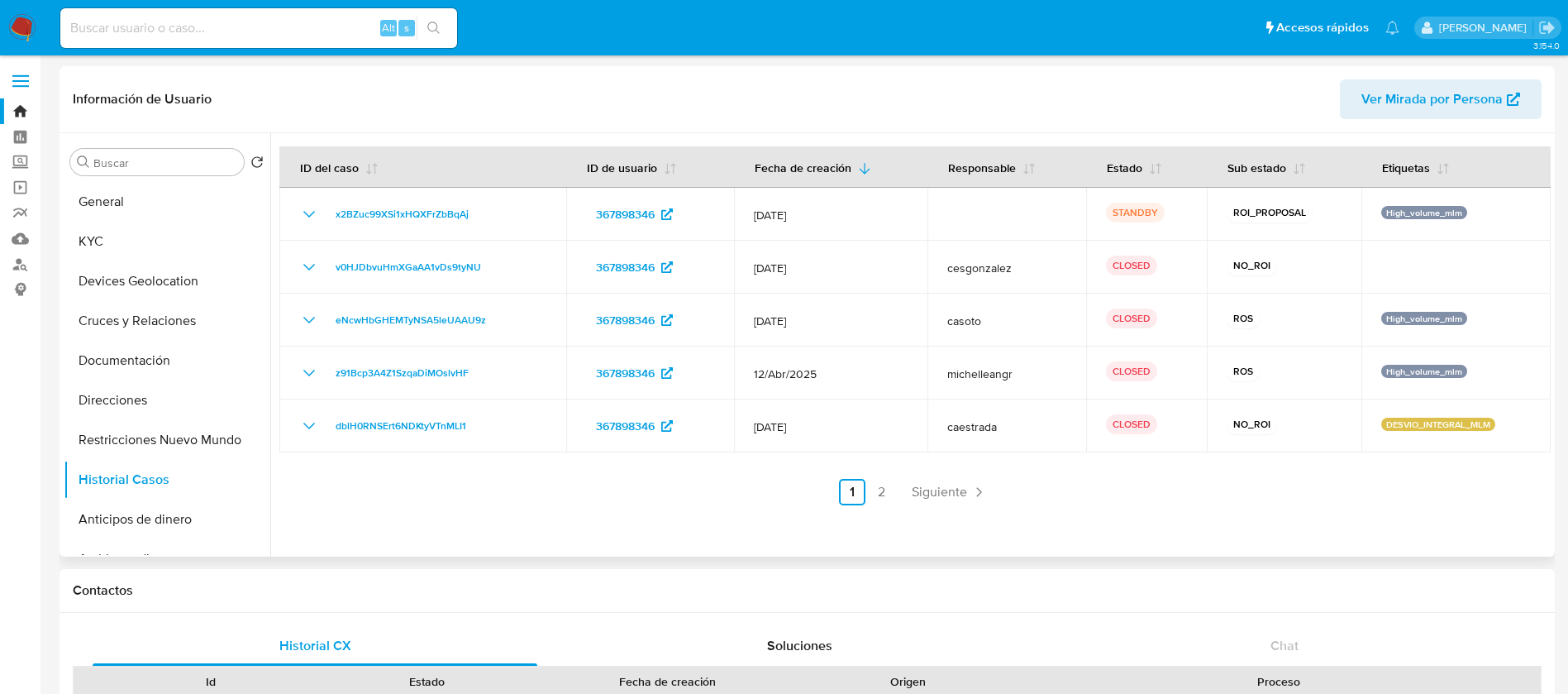
click at [988, 96] on header "Información de Usuario Ver Mirada por Persona" at bounding box center [808, 98] width 1470 height 40
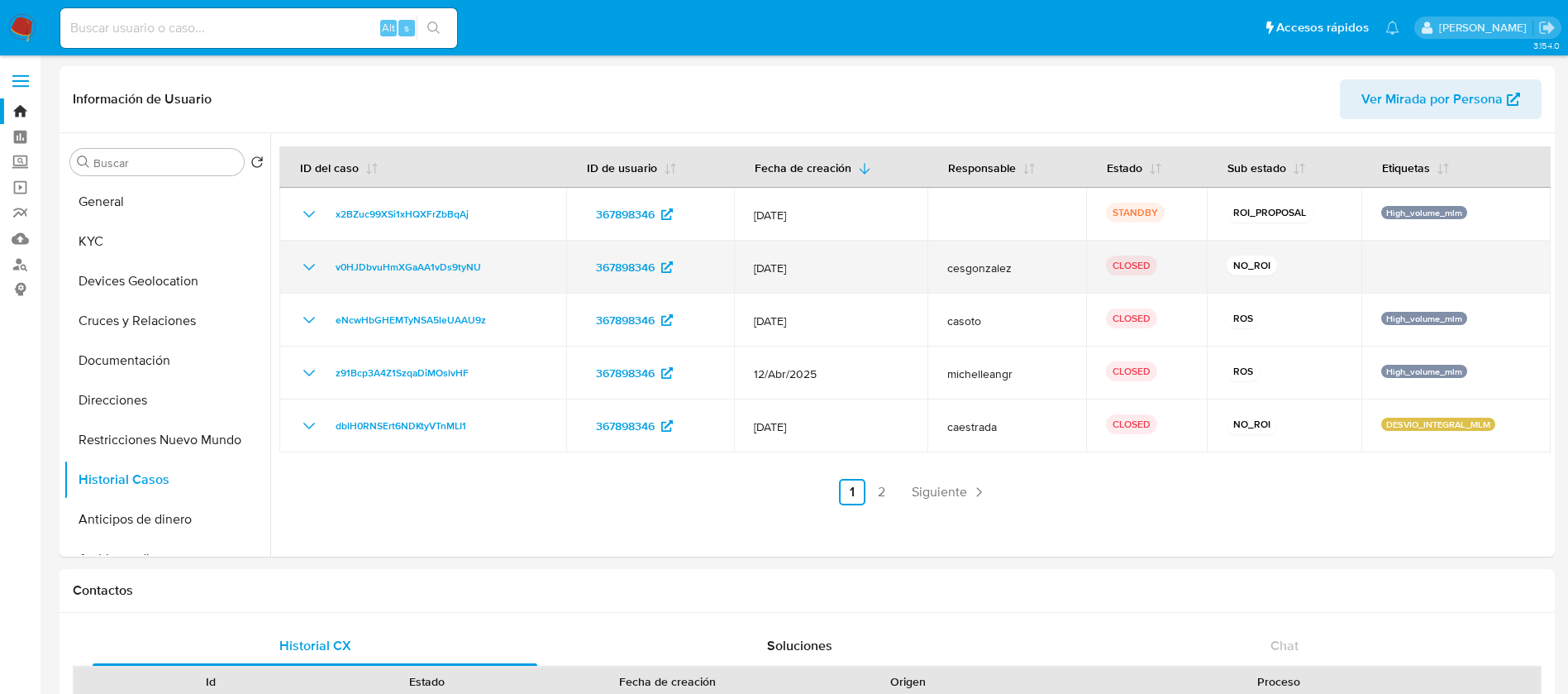
click at [308, 269] on icon "Mostrar/Ocultar" at bounding box center [309, 267] width 19 height 19
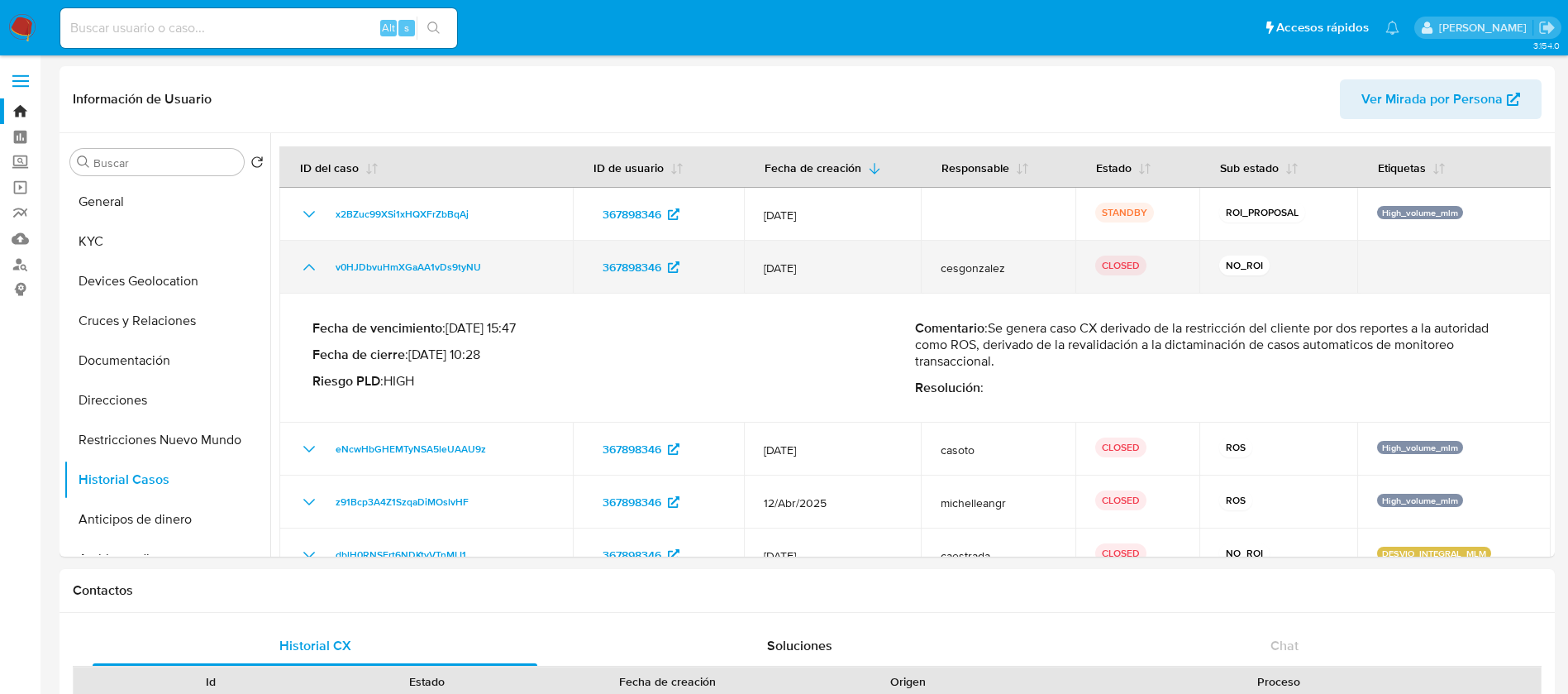
click at [308, 269] on icon "Mostrar/Ocultar" at bounding box center [309, 267] width 19 height 19
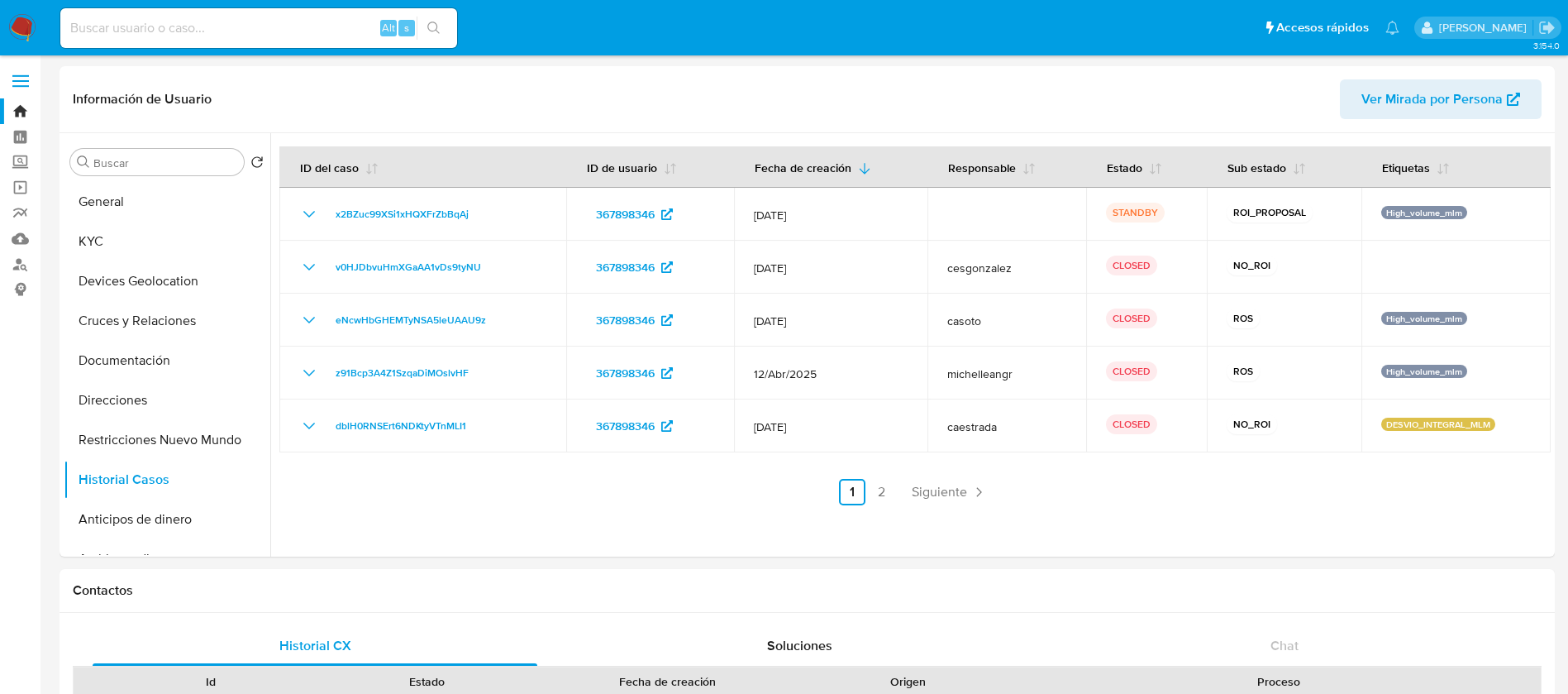
click at [883, 546] on div at bounding box center [910, 345] width 1281 height 423
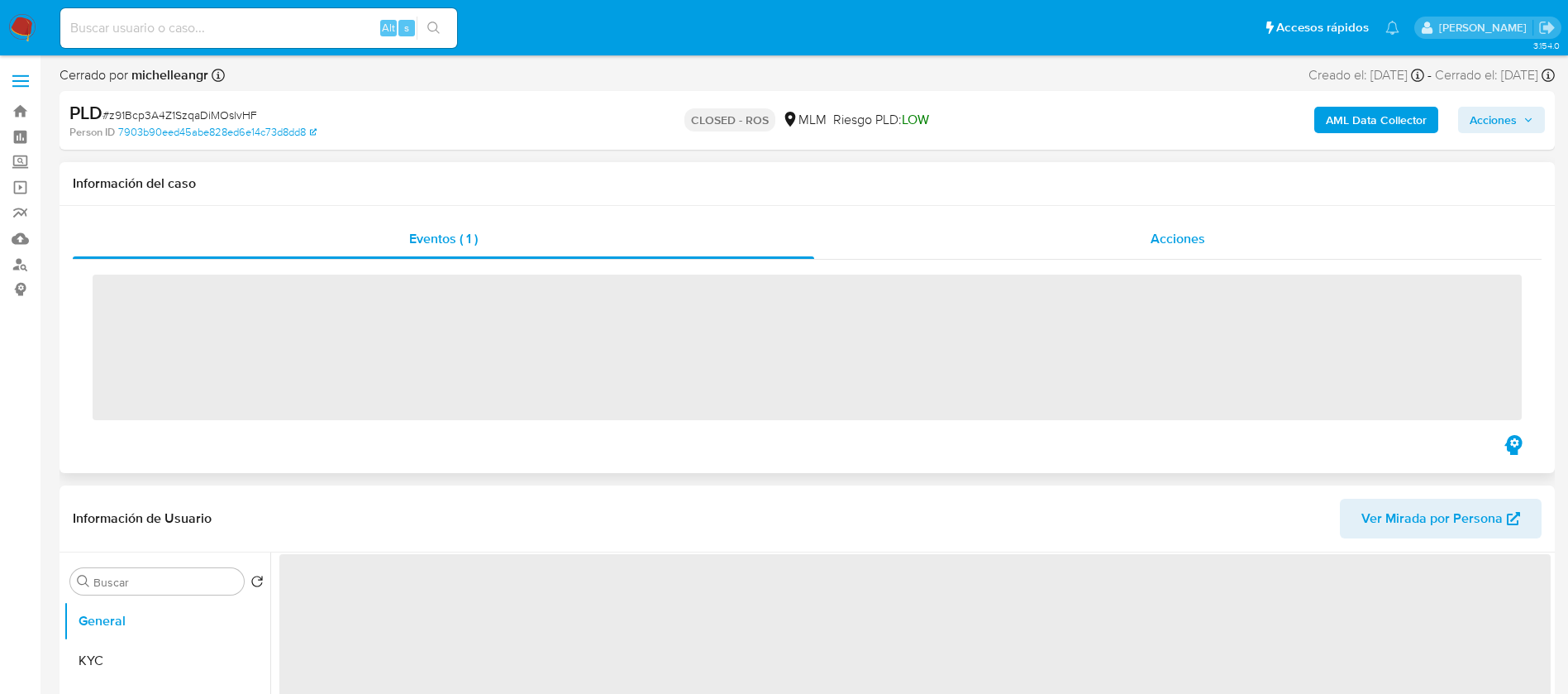
click at [1177, 248] on span "Acciones" at bounding box center [1178, 239] width 55 height 19
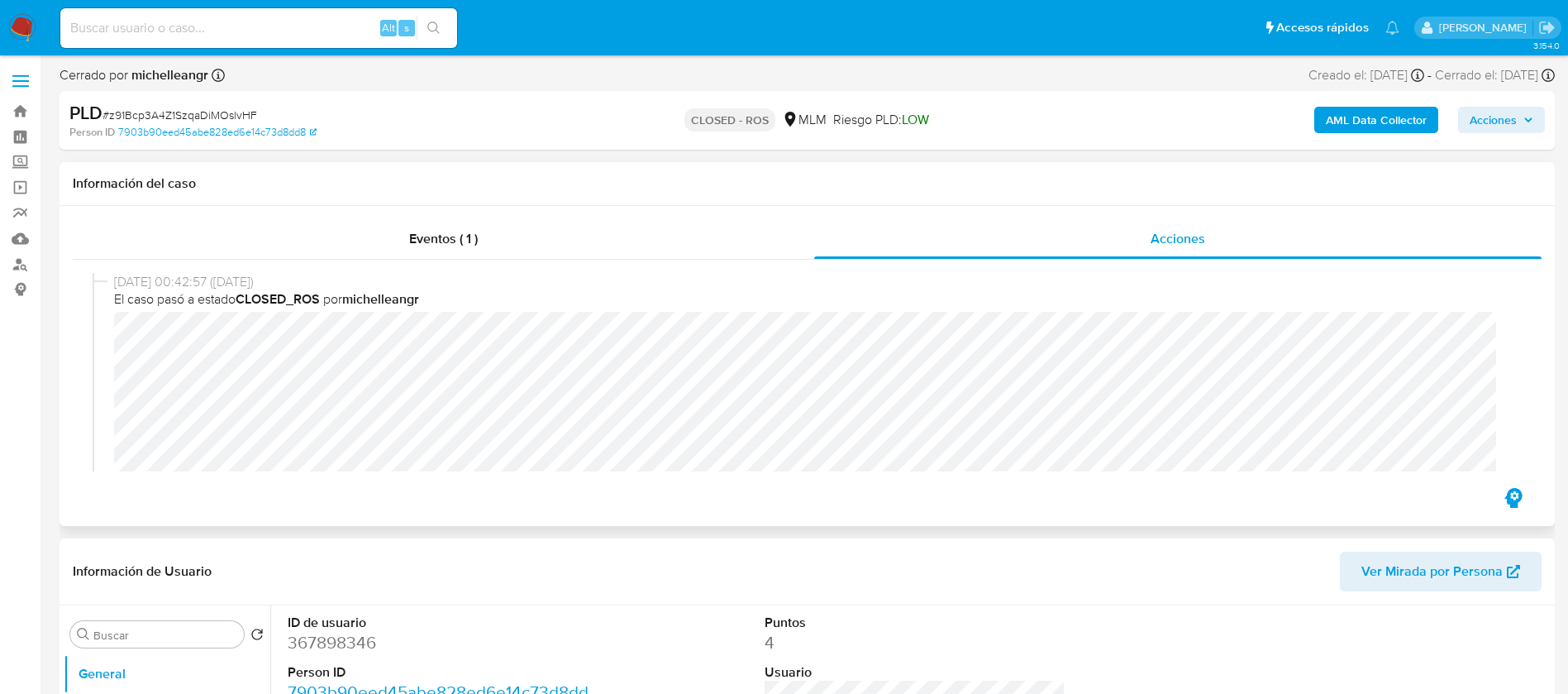
select select "10"
